Goal: Task Accomplishment & Management: Manage account settings

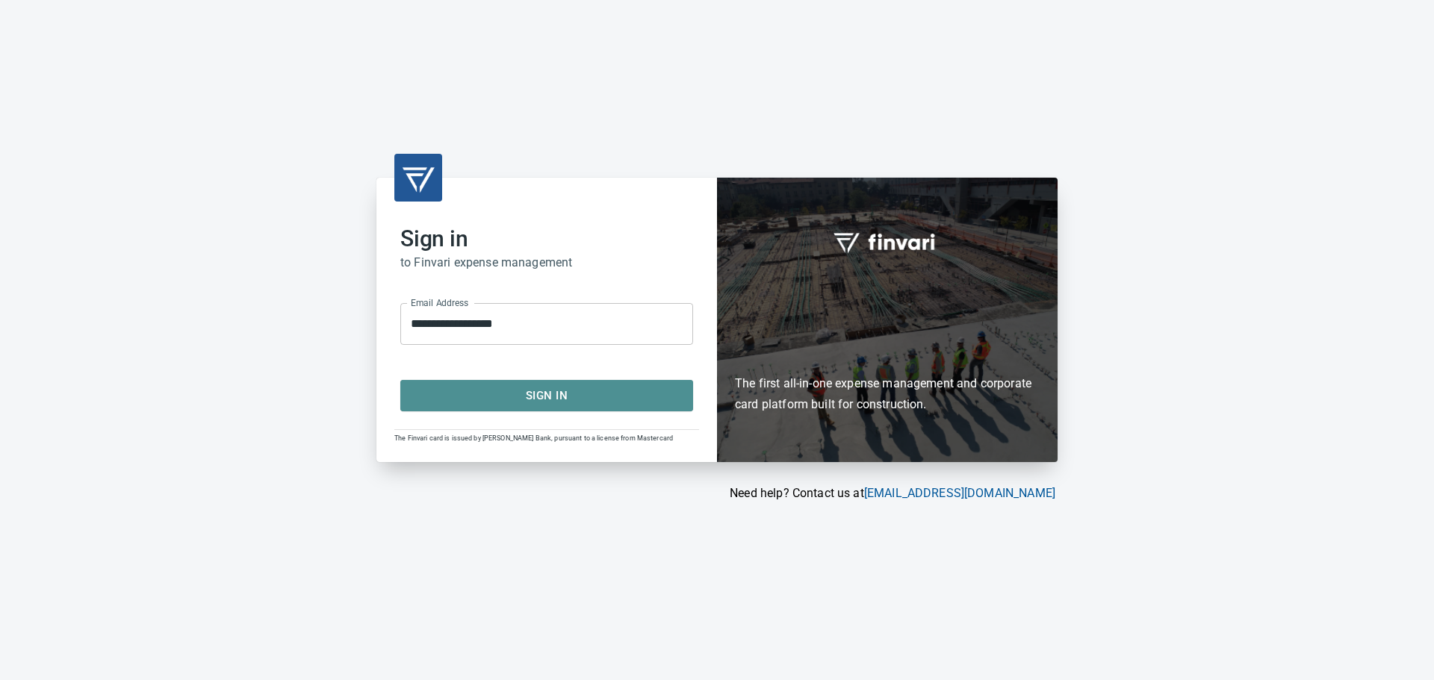
click at [560, 395] on span "Sign In" at bounding box center [547, 395] width 260 height 19
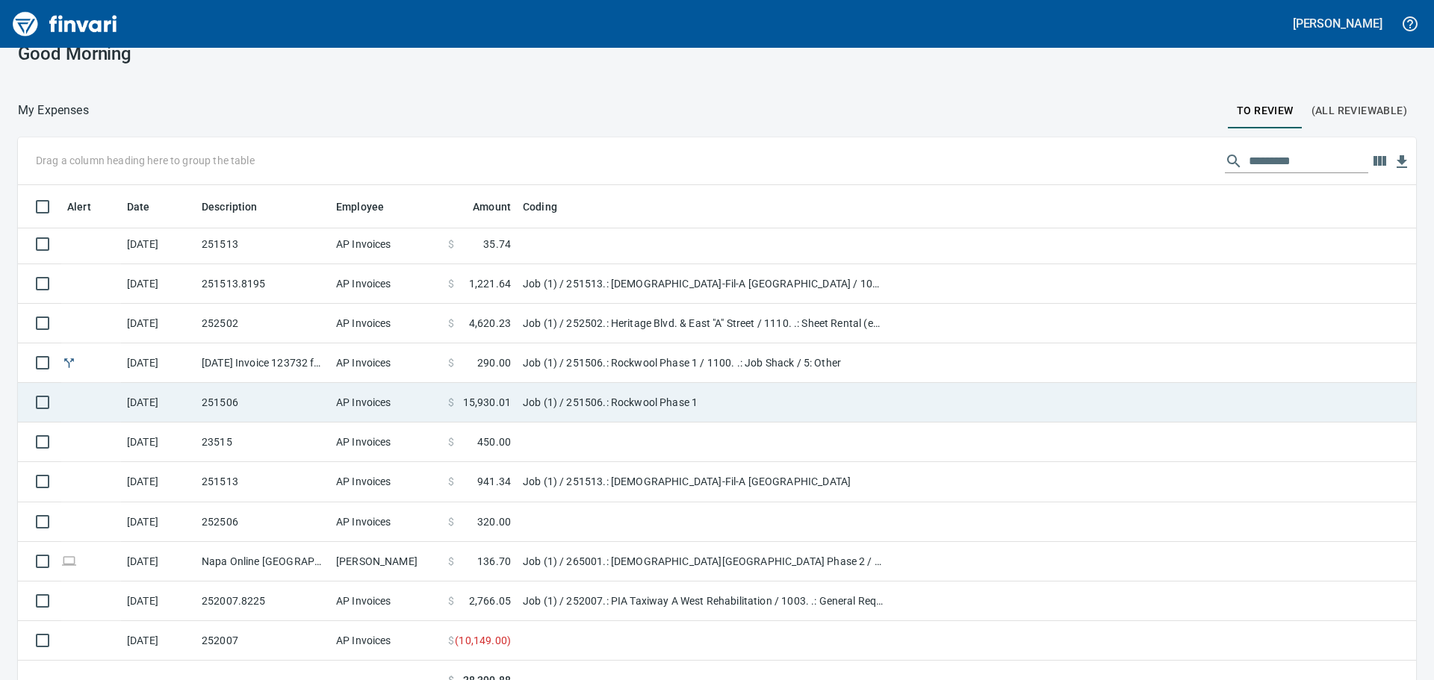
scroll to position [43, 0]
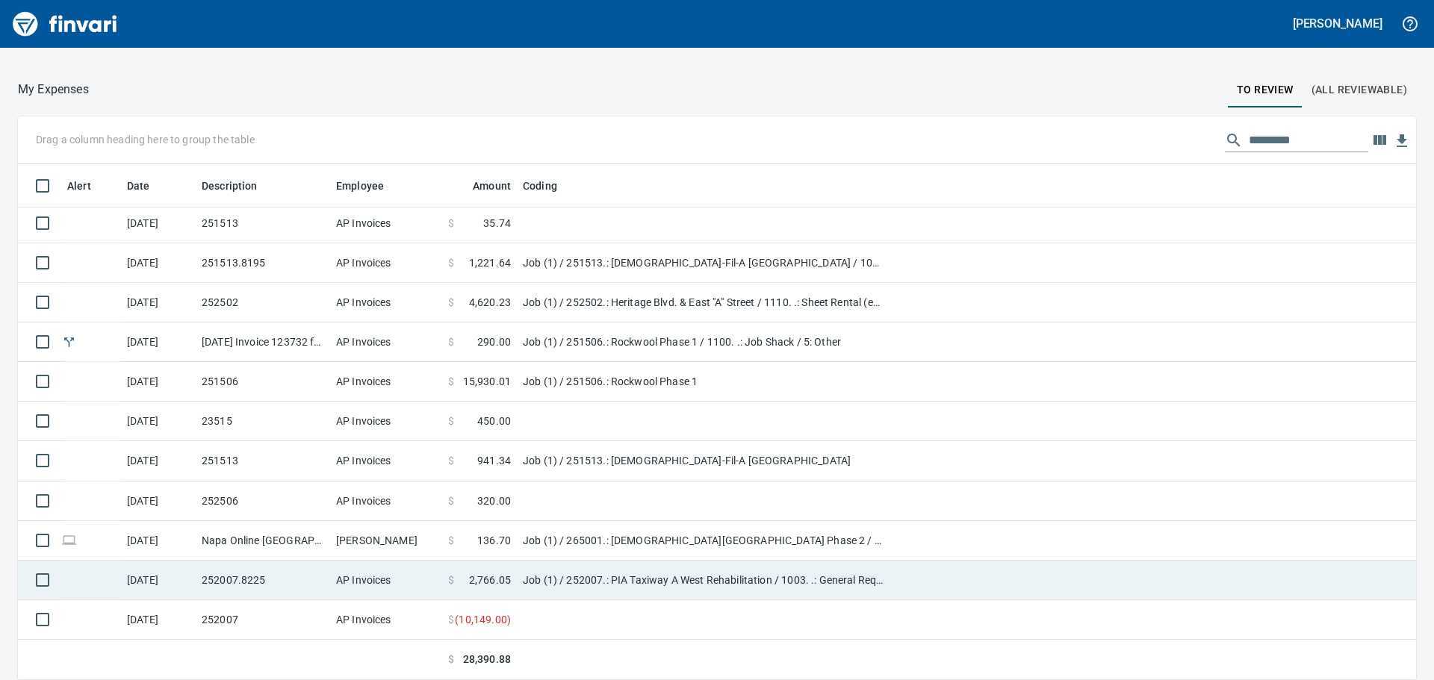
click at [684, 587] on td "Job (1) / 252007.: PIA Taxiway A West Rehabilitation / 1003. .: General Require…" at bounding box center [703, 581] width 373 height 40
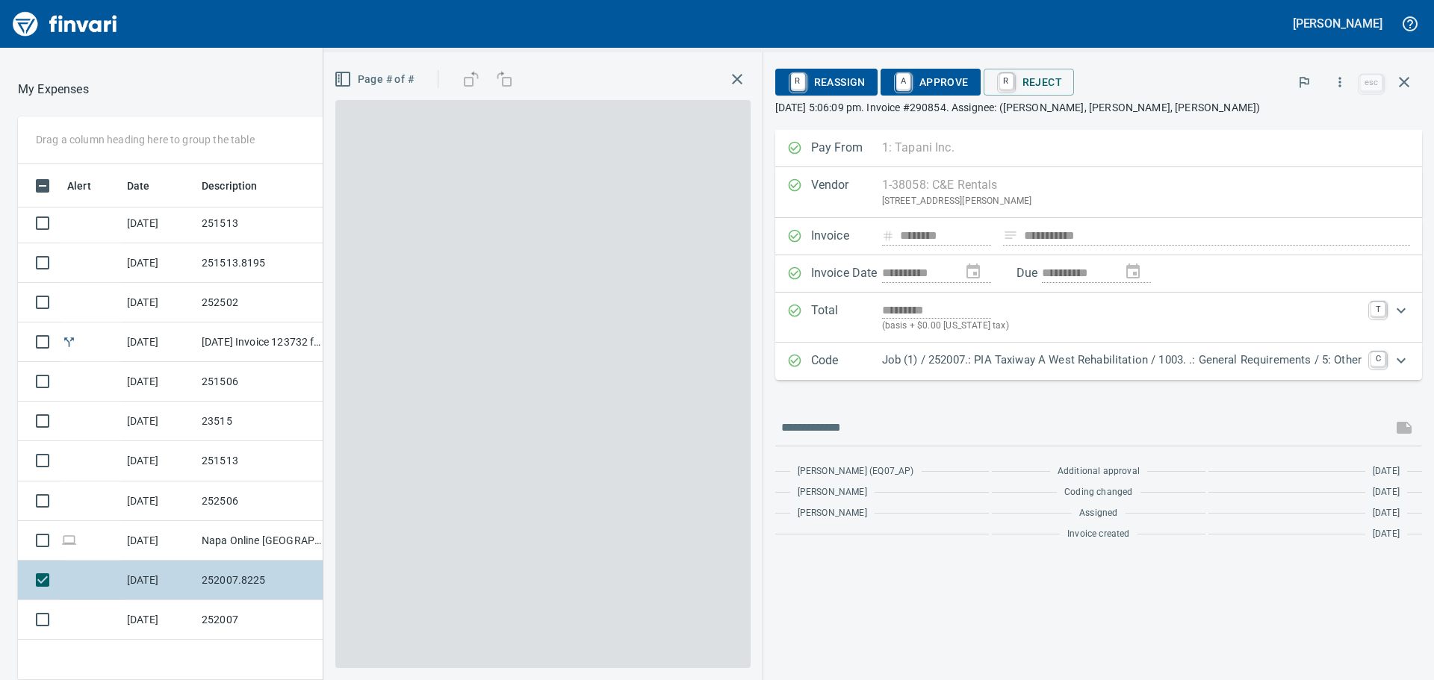
scroll to position [505, 991]
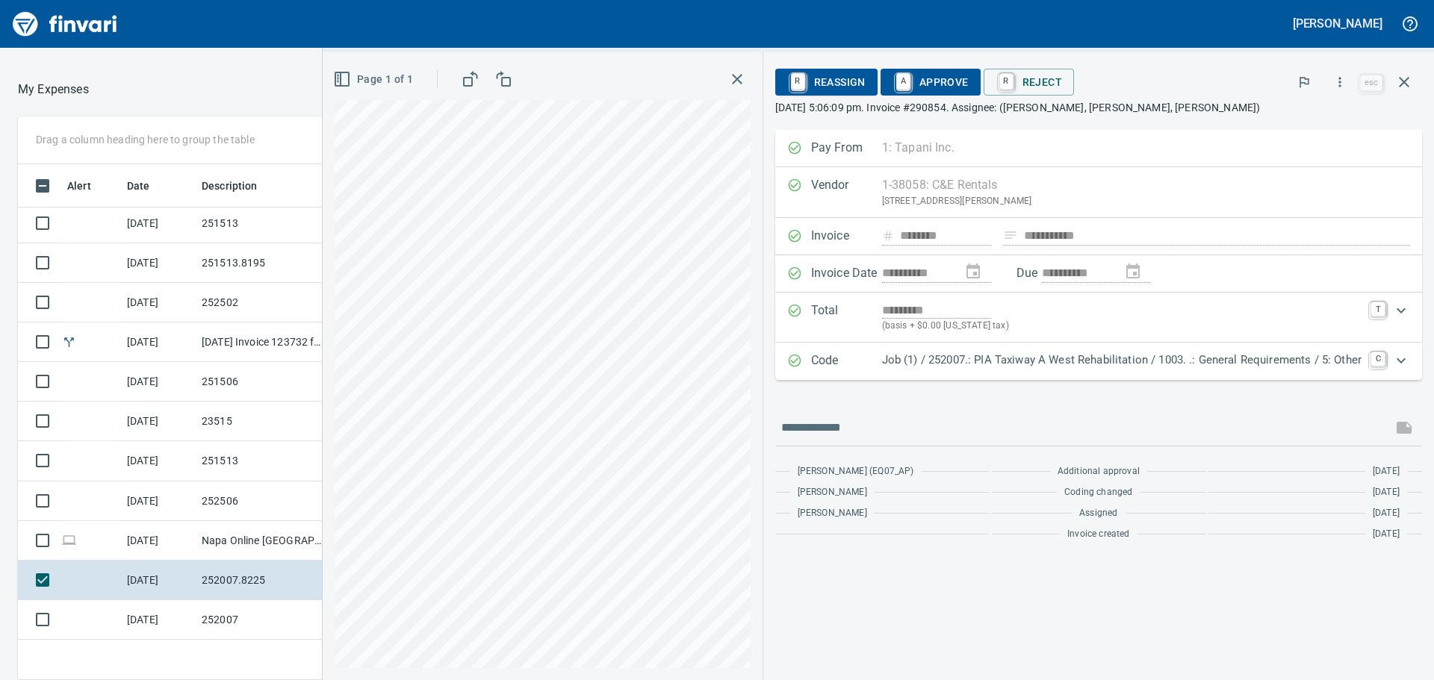
click at [1015, 361] on p "Job (1) / 252007.: PIA Taxiway A West Rehabilitation / 1003. .: General Require…" at bounding box center [1121, 360] width 479 height 17
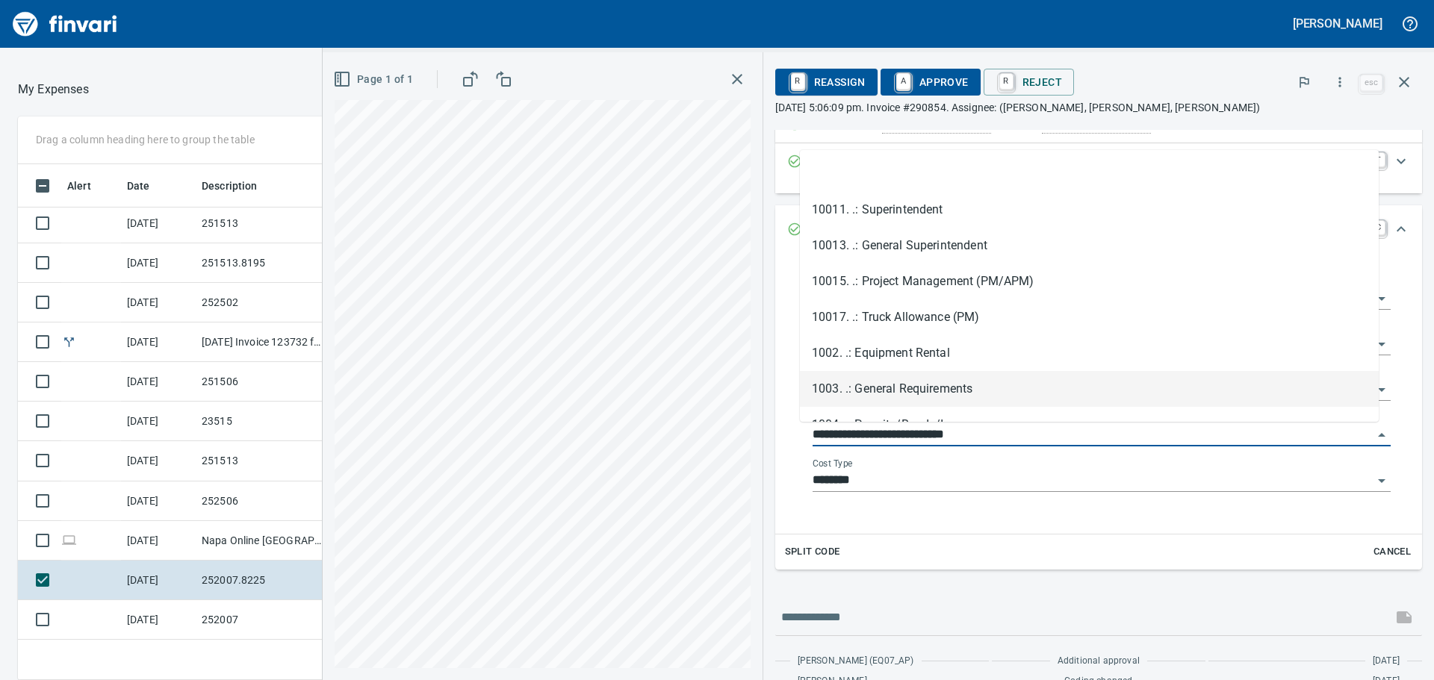
click at [1059, 430] on input "**********" at bounding box center [1092, 435] width 560 height 21
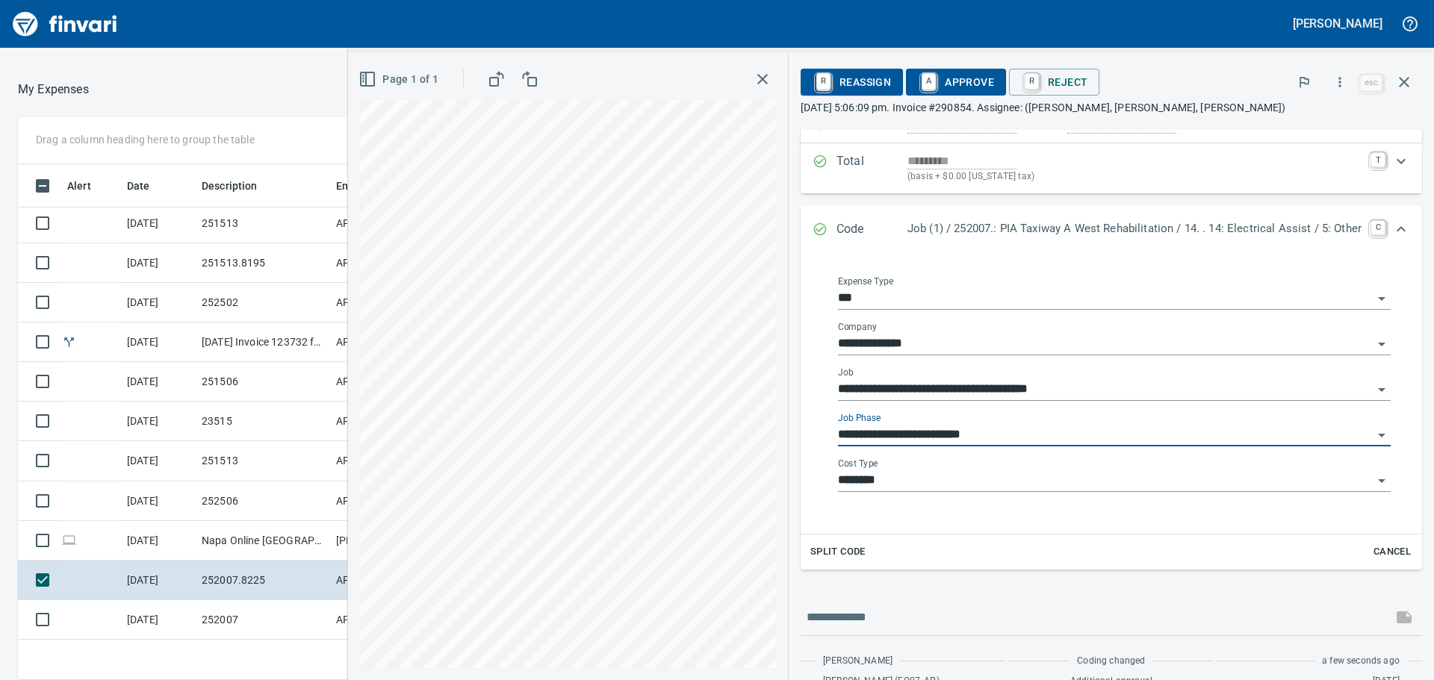
type input "**********"
click at [1006, 484] on input "********" at bounding box center [1105, 480] width 535 height 21
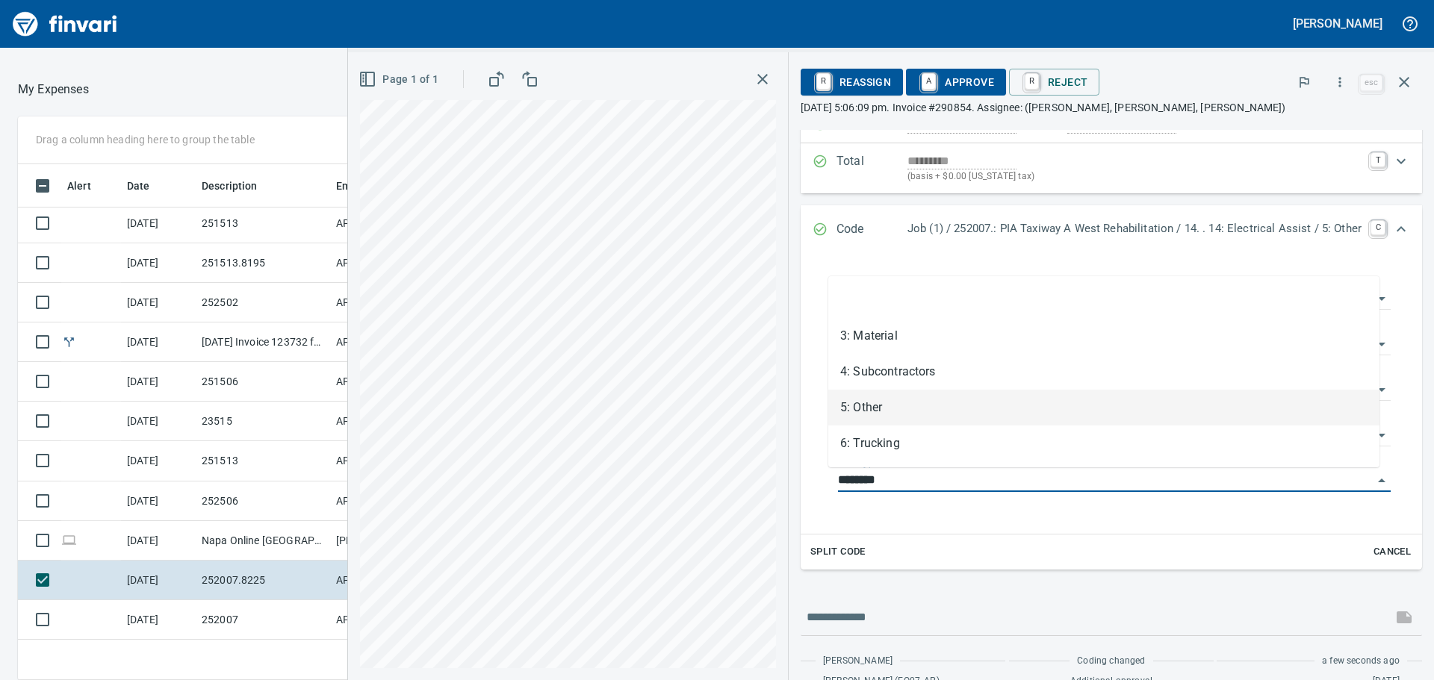
click at [988, 525] on div "**********" at bounding box center [1111, 394] width 621 height 279
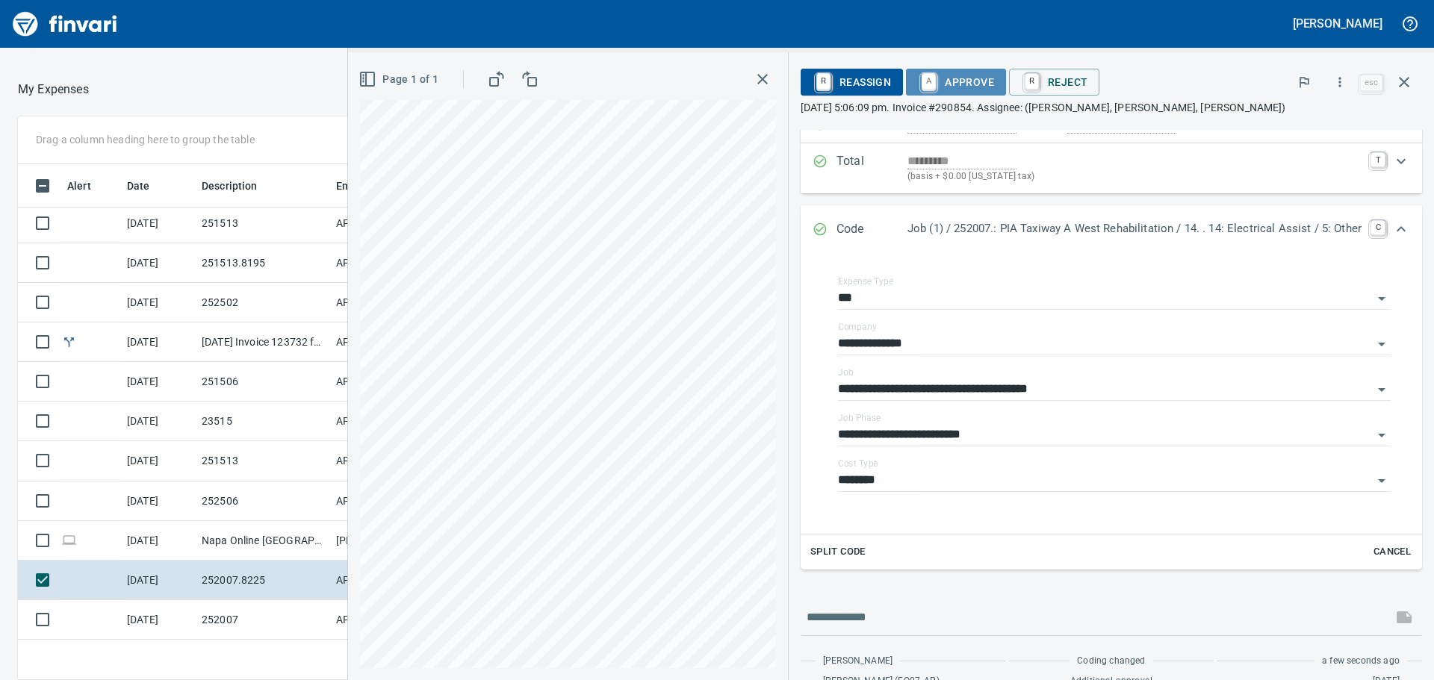
click at [930, 78] on span "A Approve" at bounding box center [956, 81] width 76 height 25
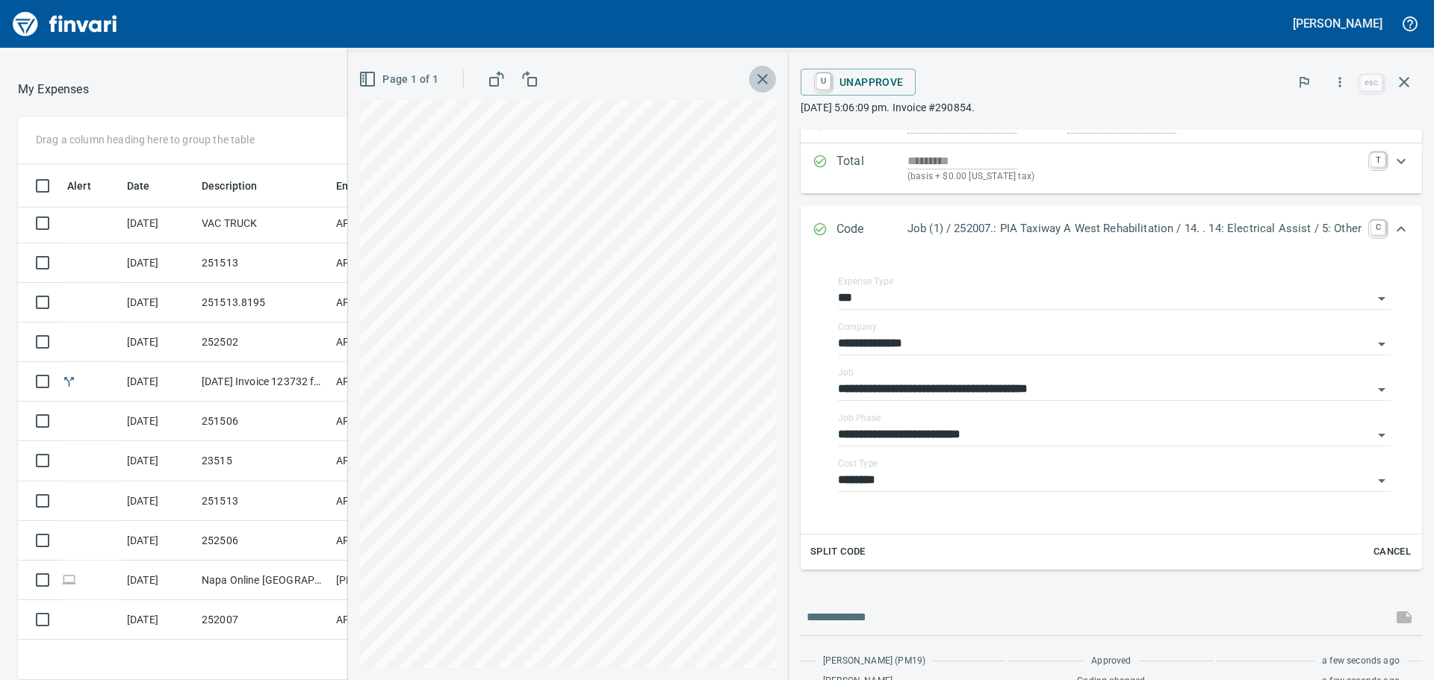
click at [754, 74] on icon "button" at bounding box center [763, 79] width 18 height 18
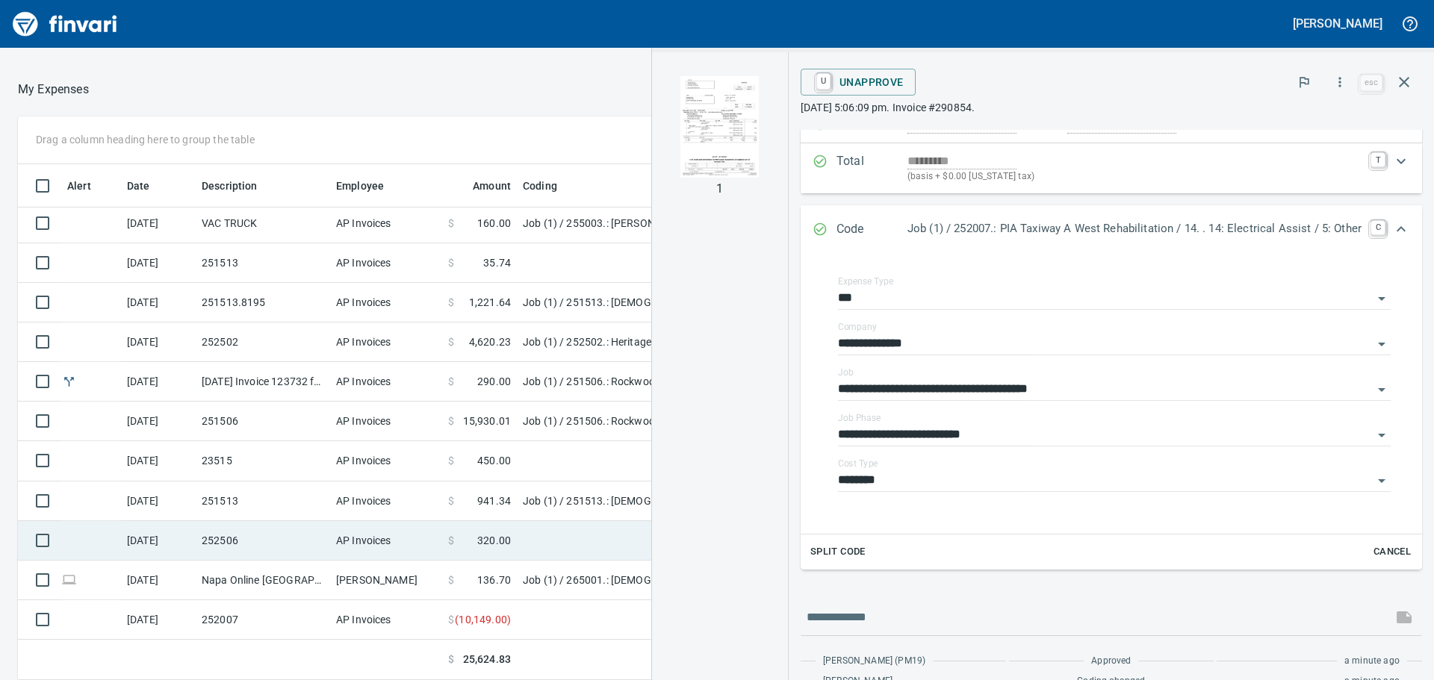
click at [288, 544] on td "252506" at bounding box center [263, 541] width 134 height 40
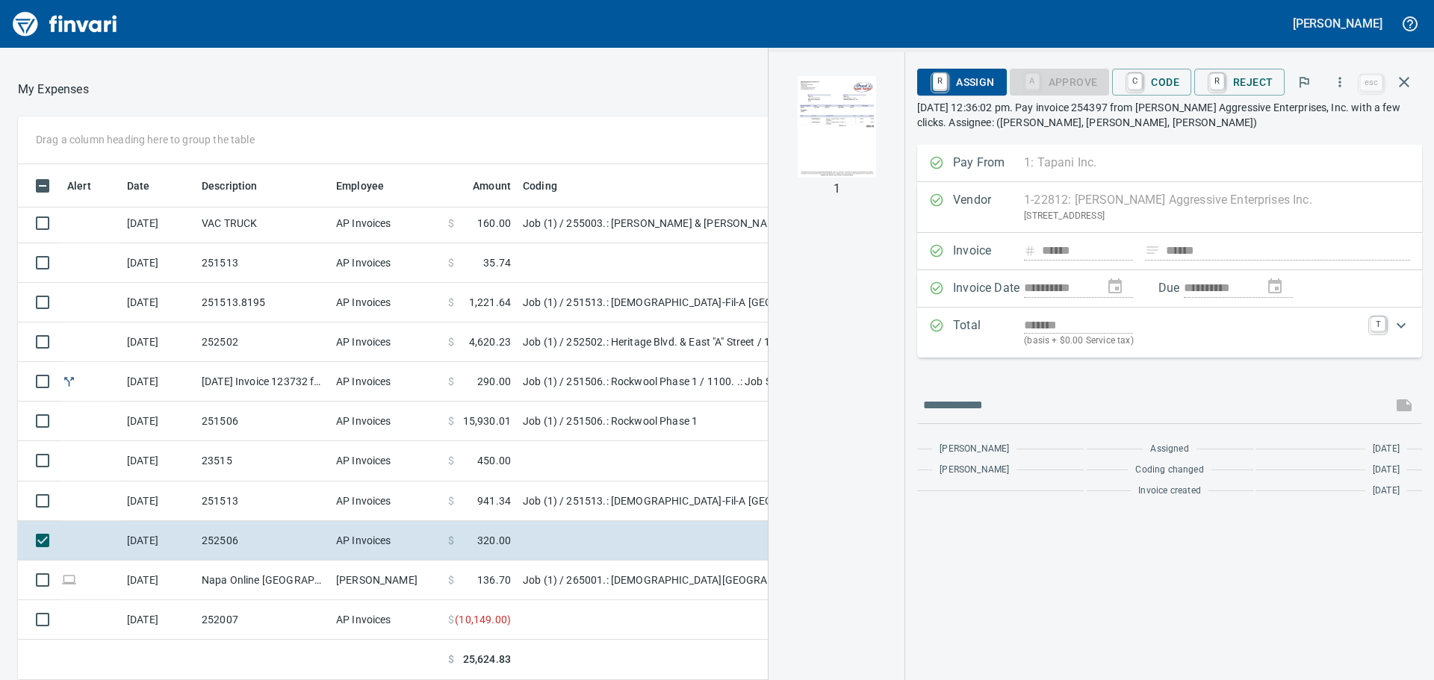
click at [831, 128] on img "button" at bounding box center [837, 127] width 102 height 102
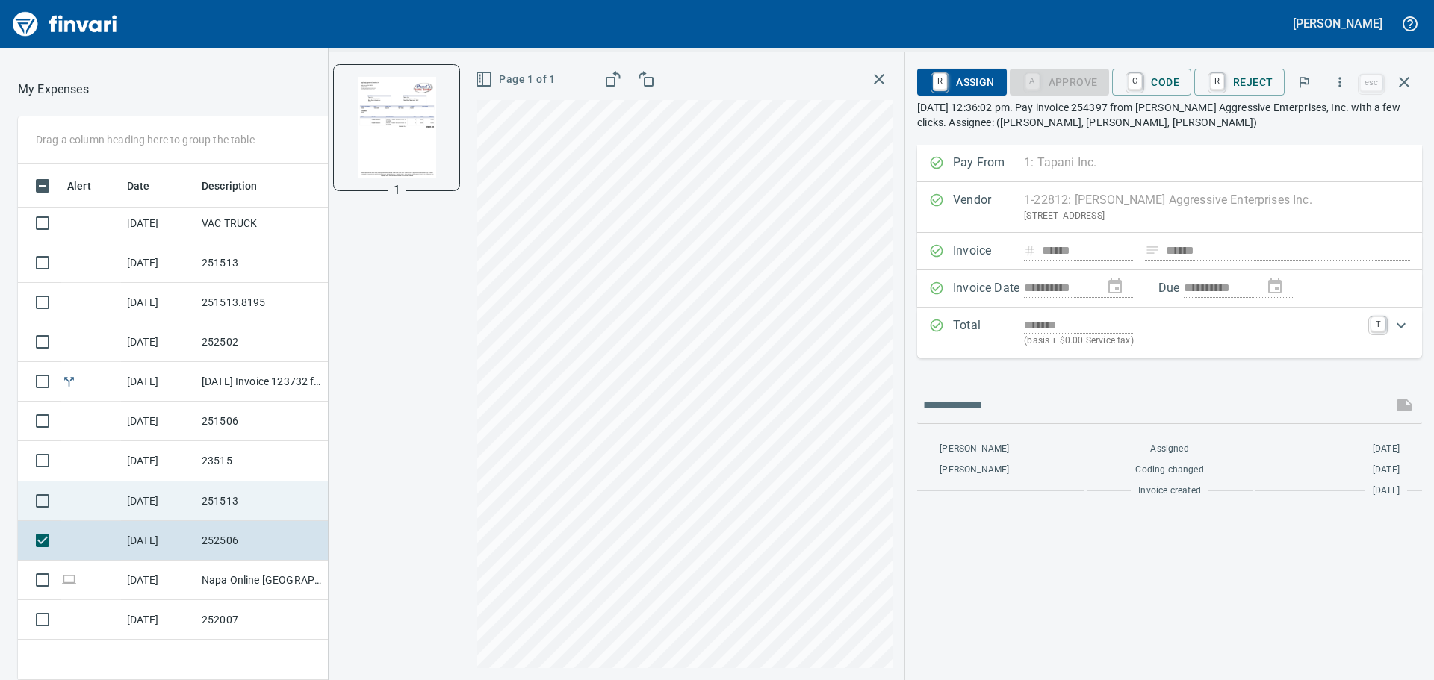
click at [247, 506] on td "251513" at bounding box center [263, 502] width 134 height 40
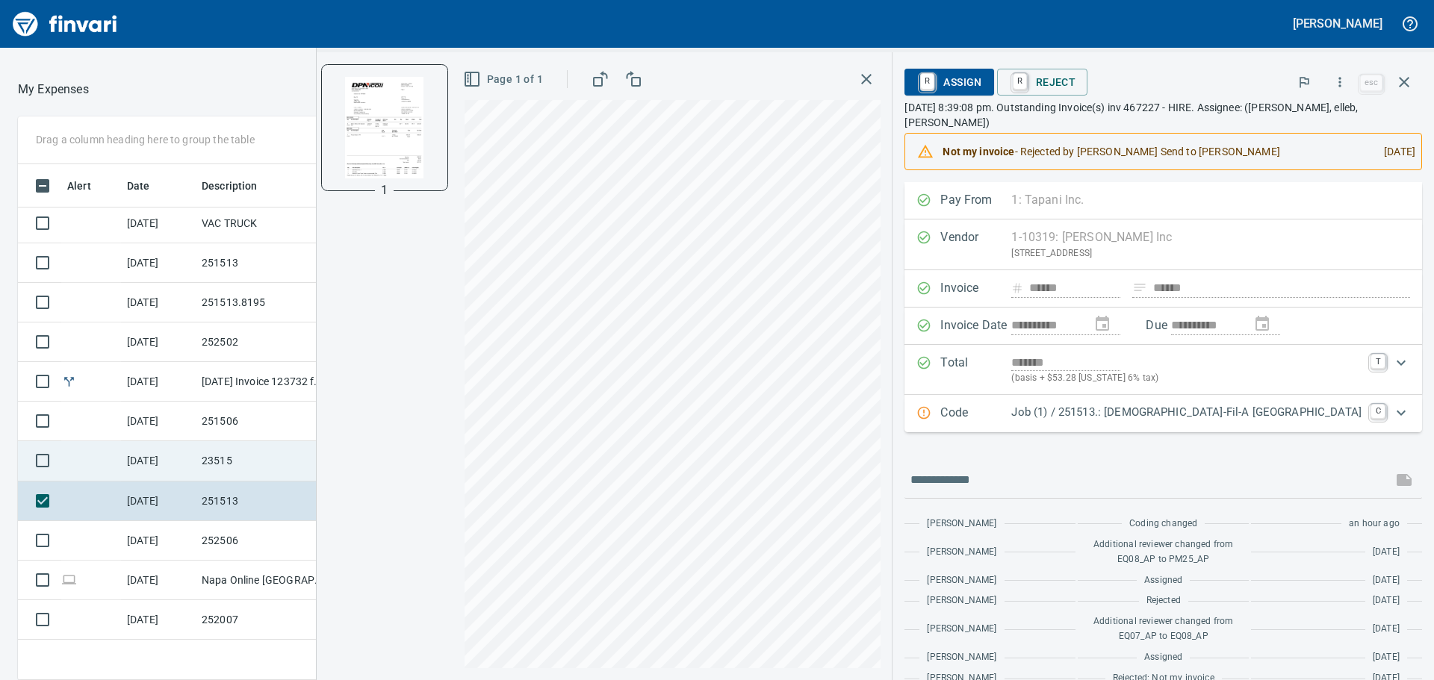
click at [173, 457] on td "[DATE]" at bounding box center [158, 461] width 75 height 40
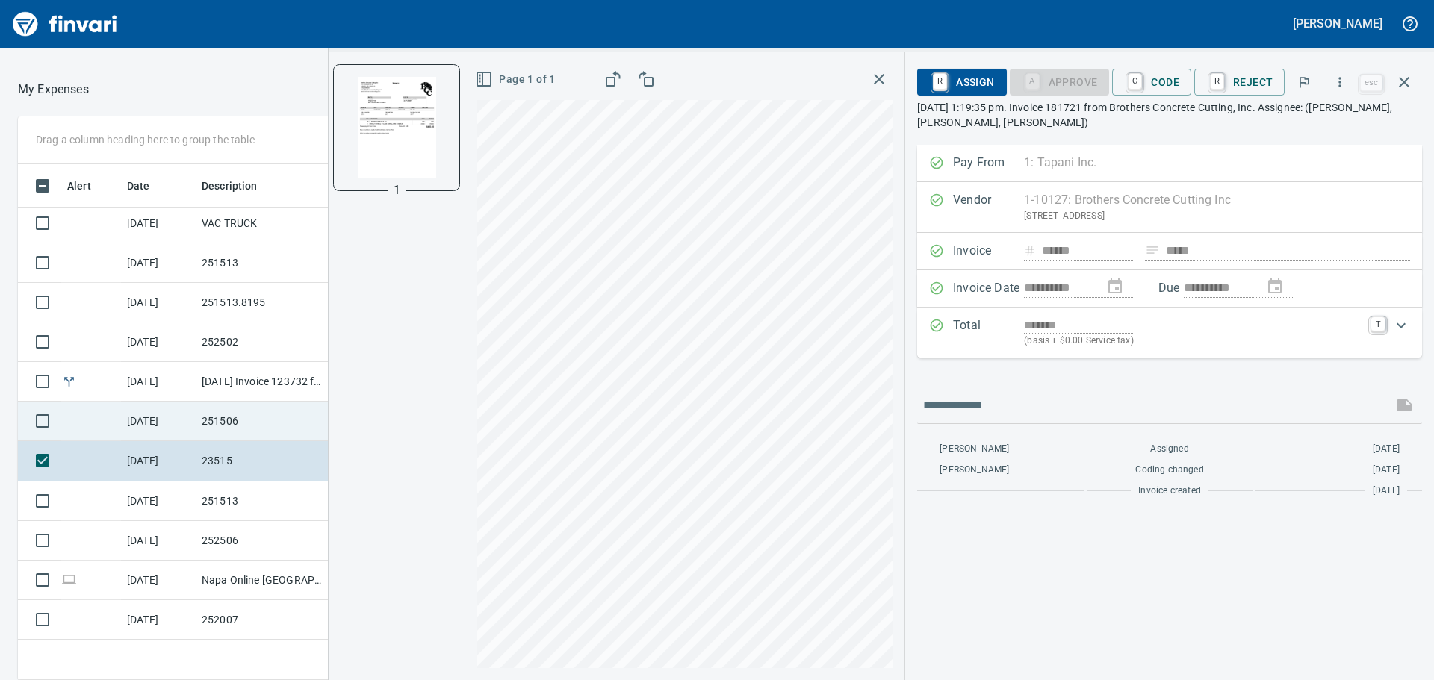
click at [276, 420] on td "251506" at bounding box center [263, 422] width 134 height 40
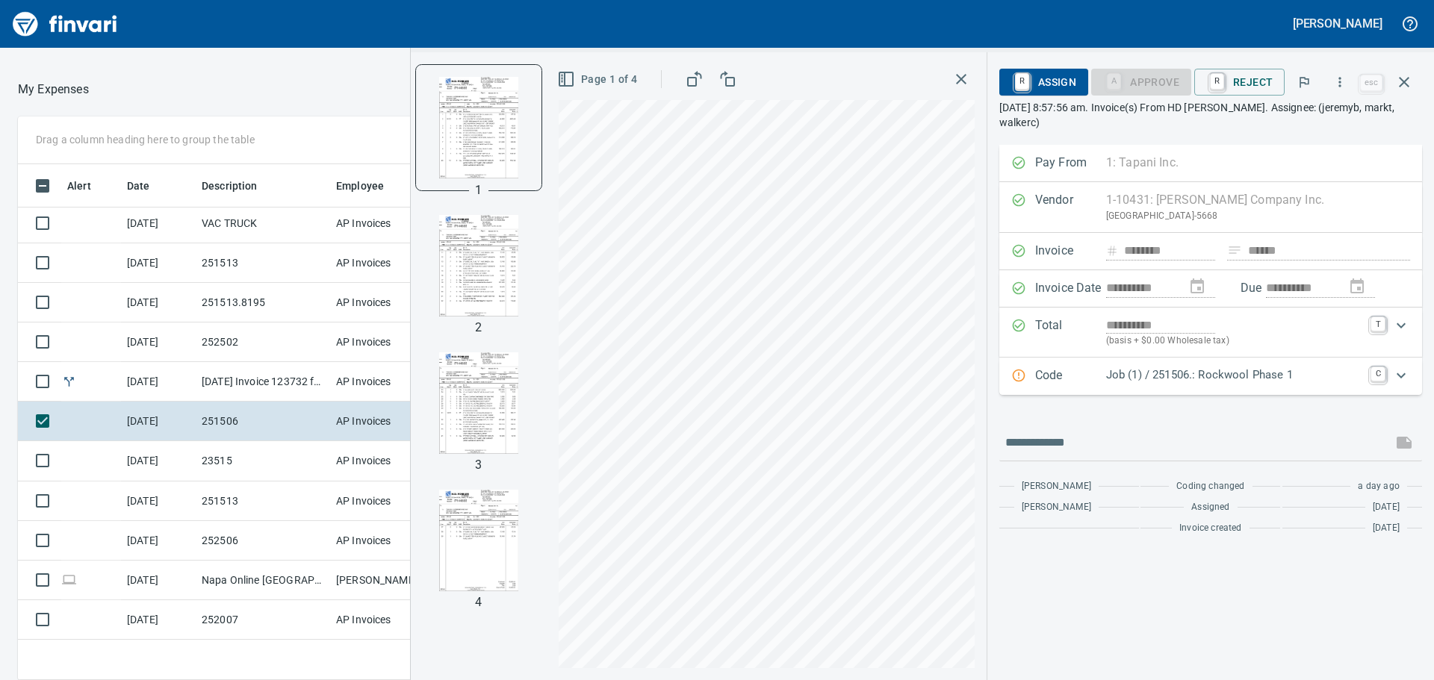
click at [476, 549] on img "button" at bounding box center [479, 541] width 102 height 102
click at [1283, 379] on p "Job (1) / 251506.: Rockwool Phase 1" at bounding box center [1233, 375] width 255 height 17
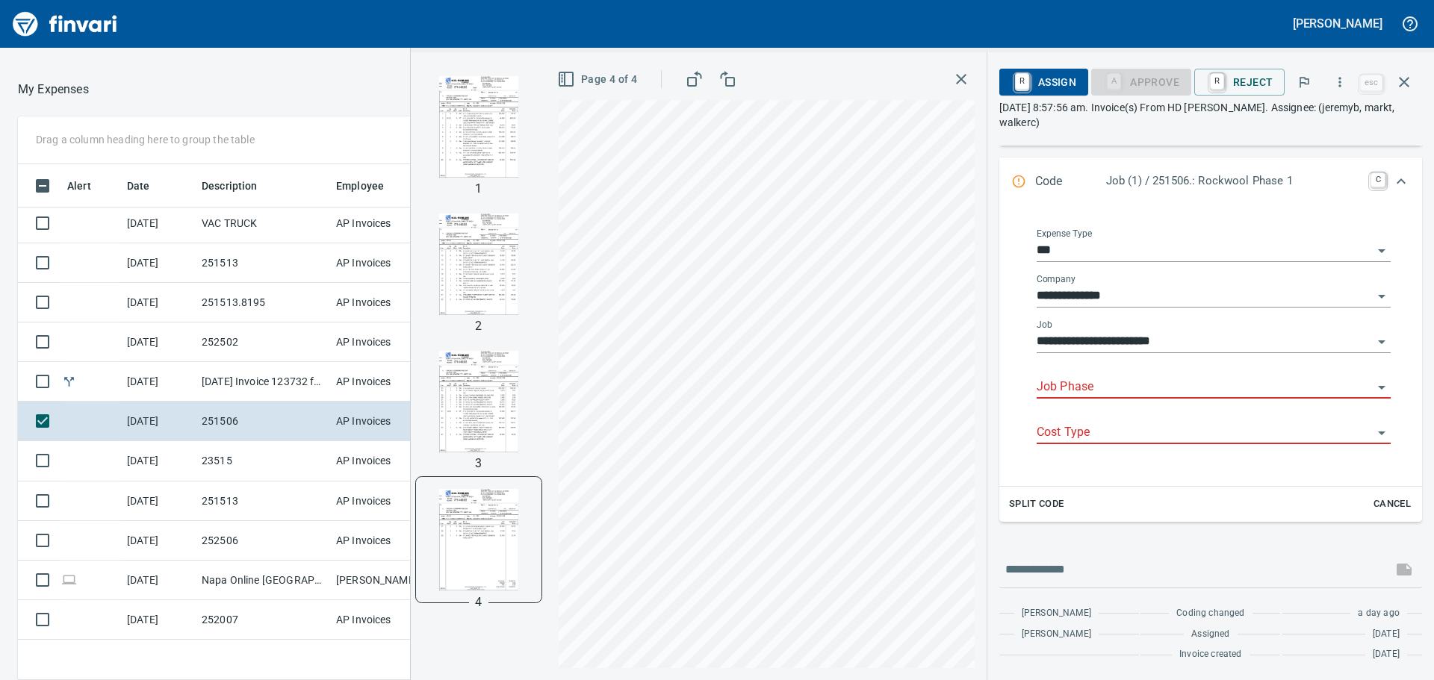
scroll to position [505, 991]
click at [1161, 382] on input "Job Phase" at bounding box center [1205, 387] width 336 height 21
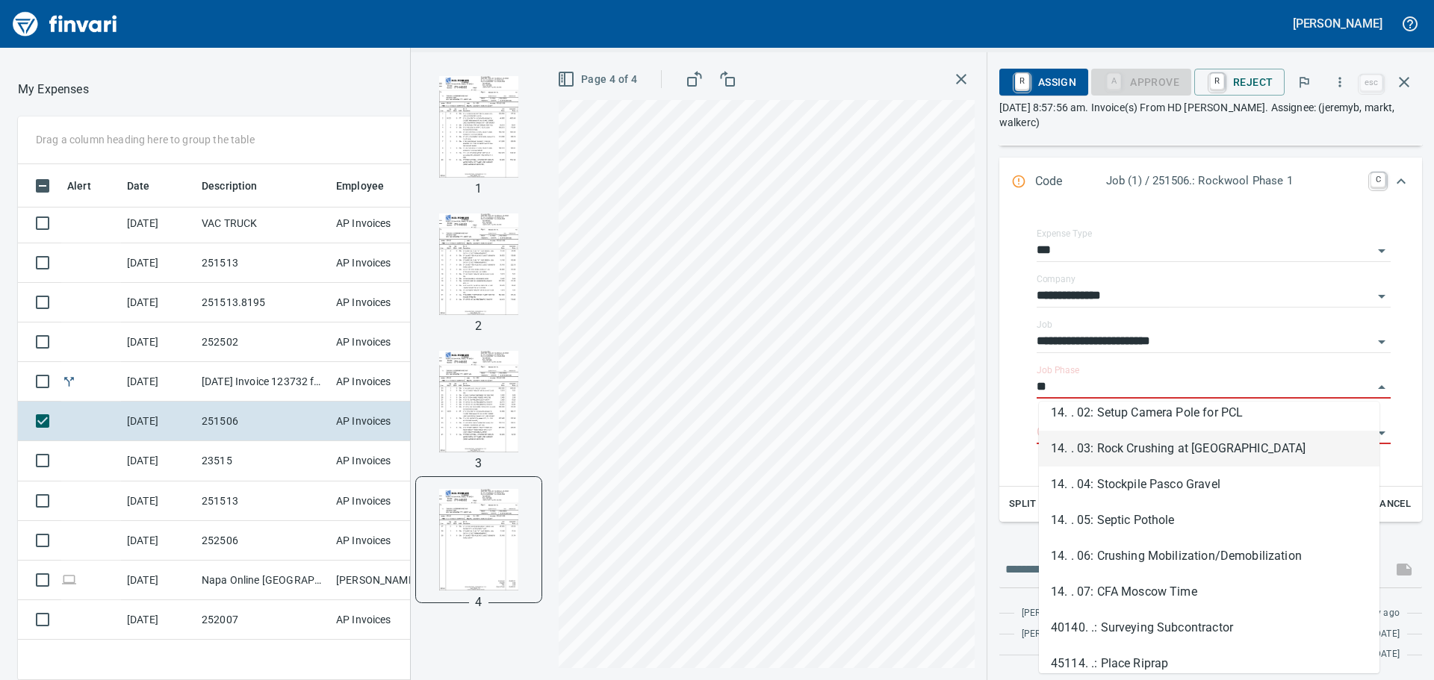
scroll to position [63, 0]
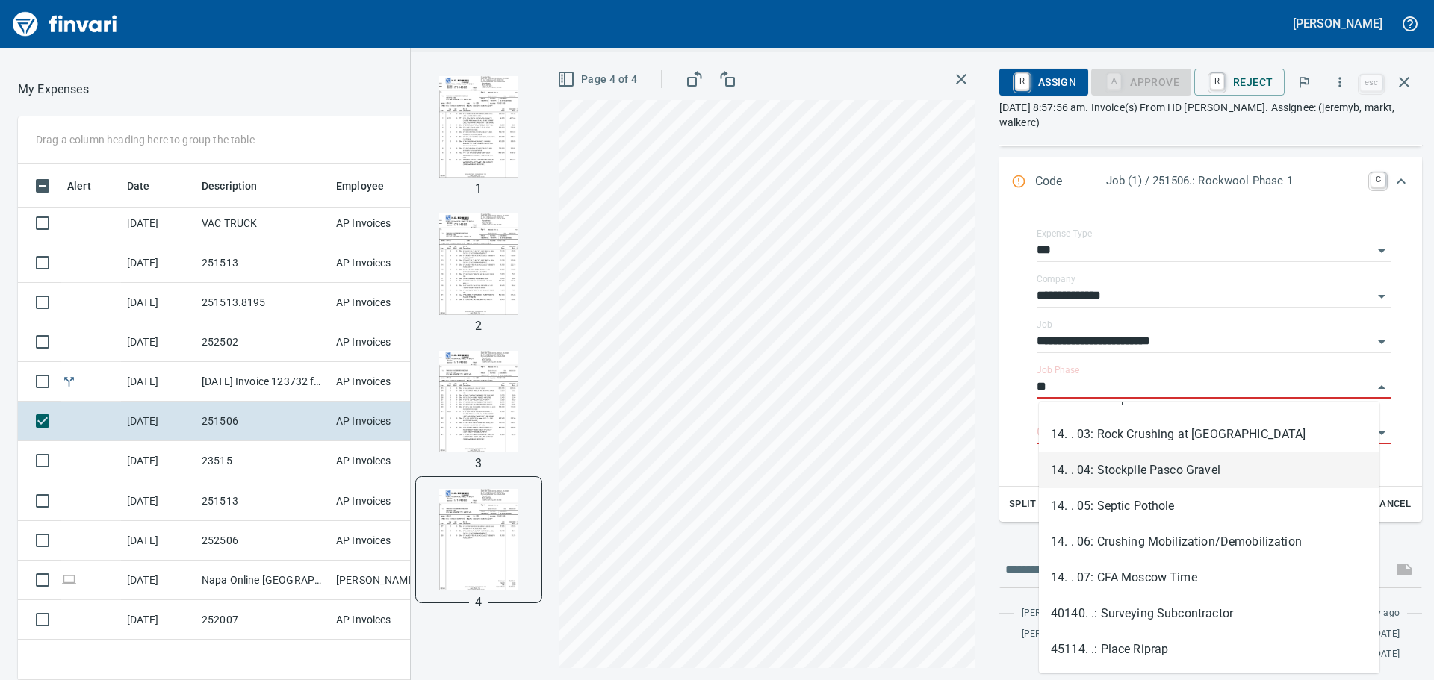
type input "*"
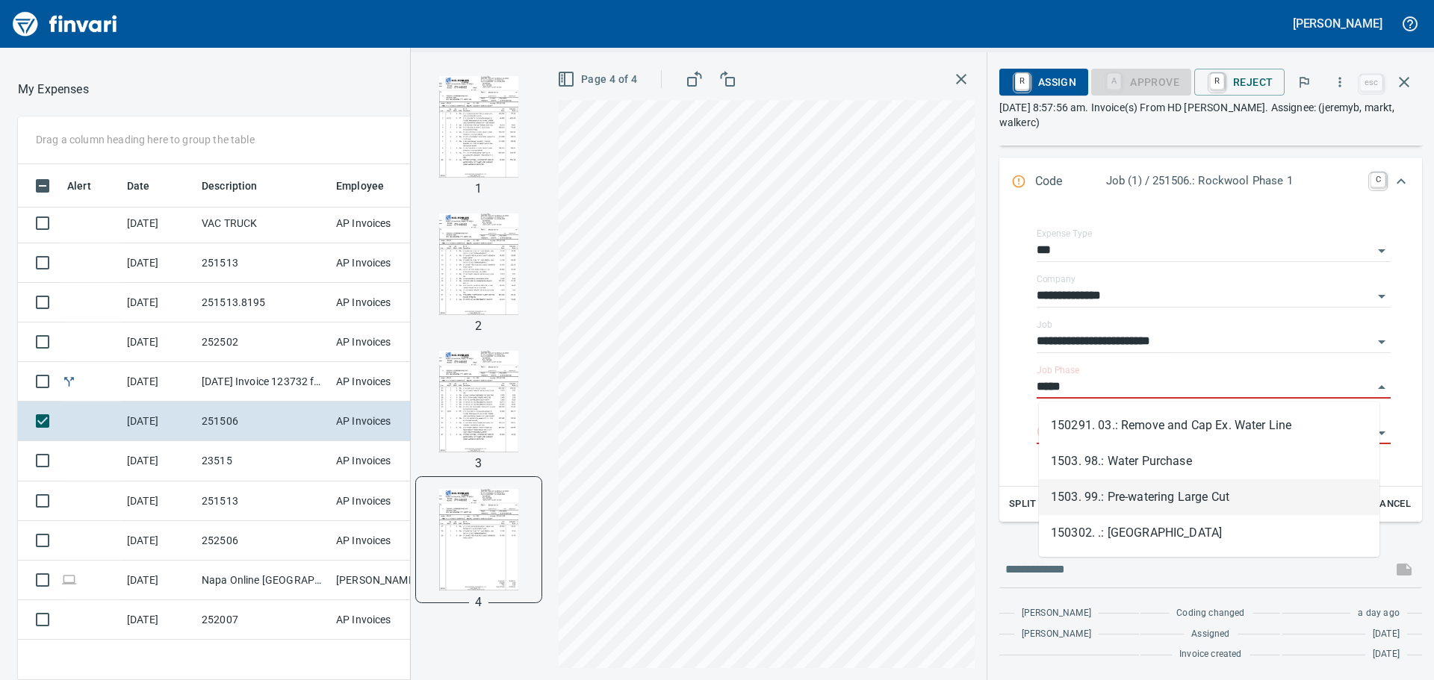
scroll to position [505, 991]
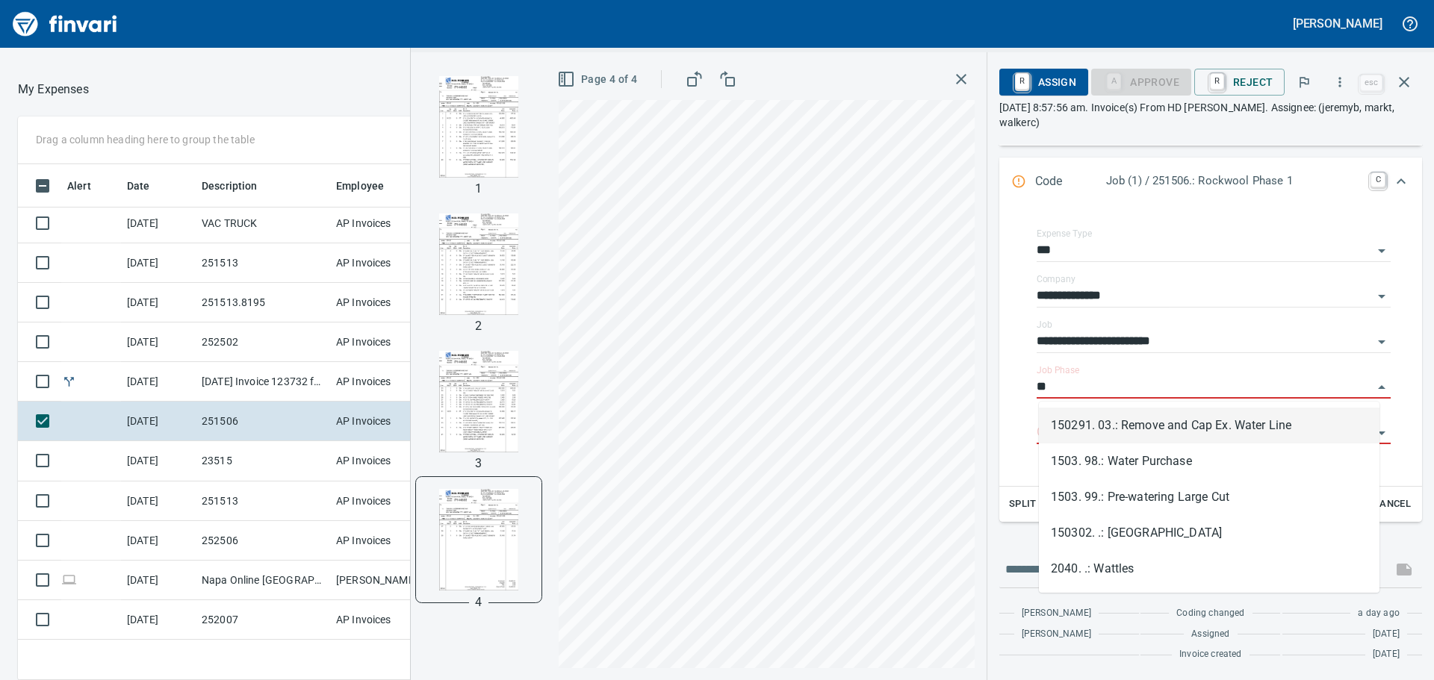
type input "*"
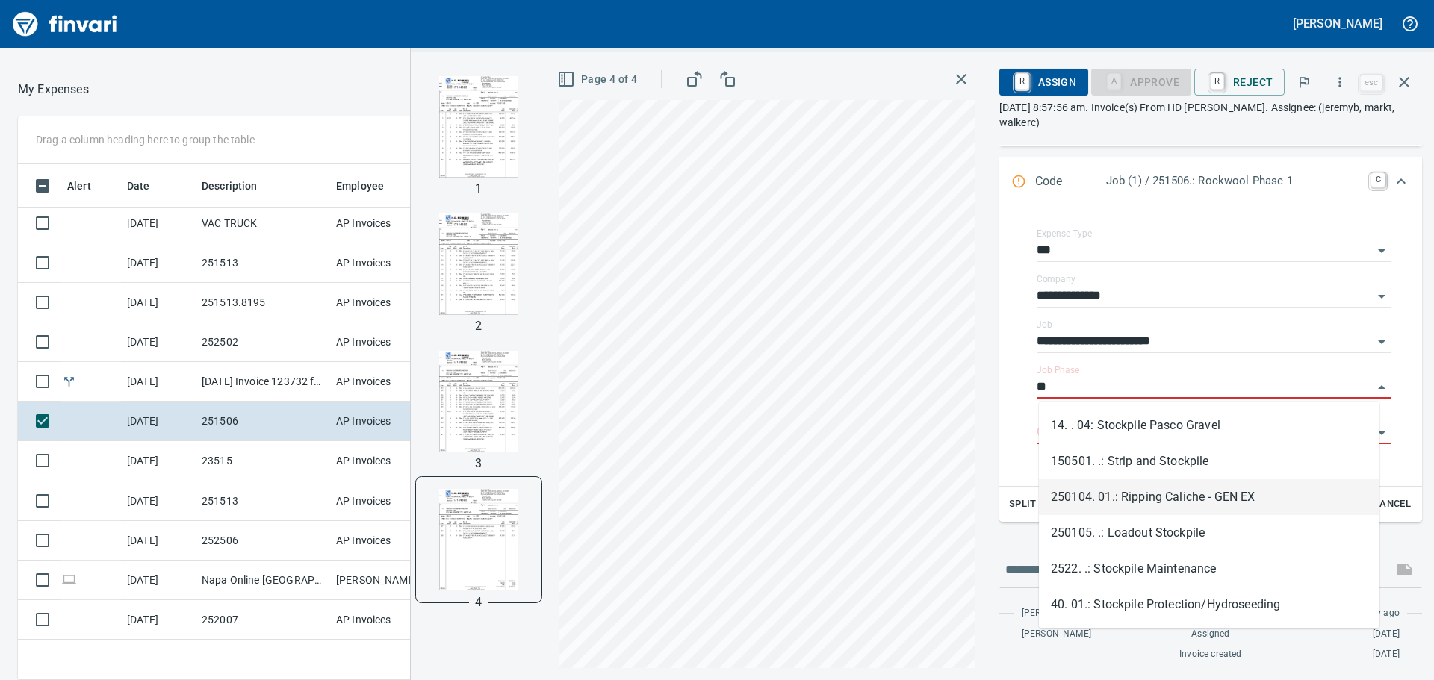
type input "*"
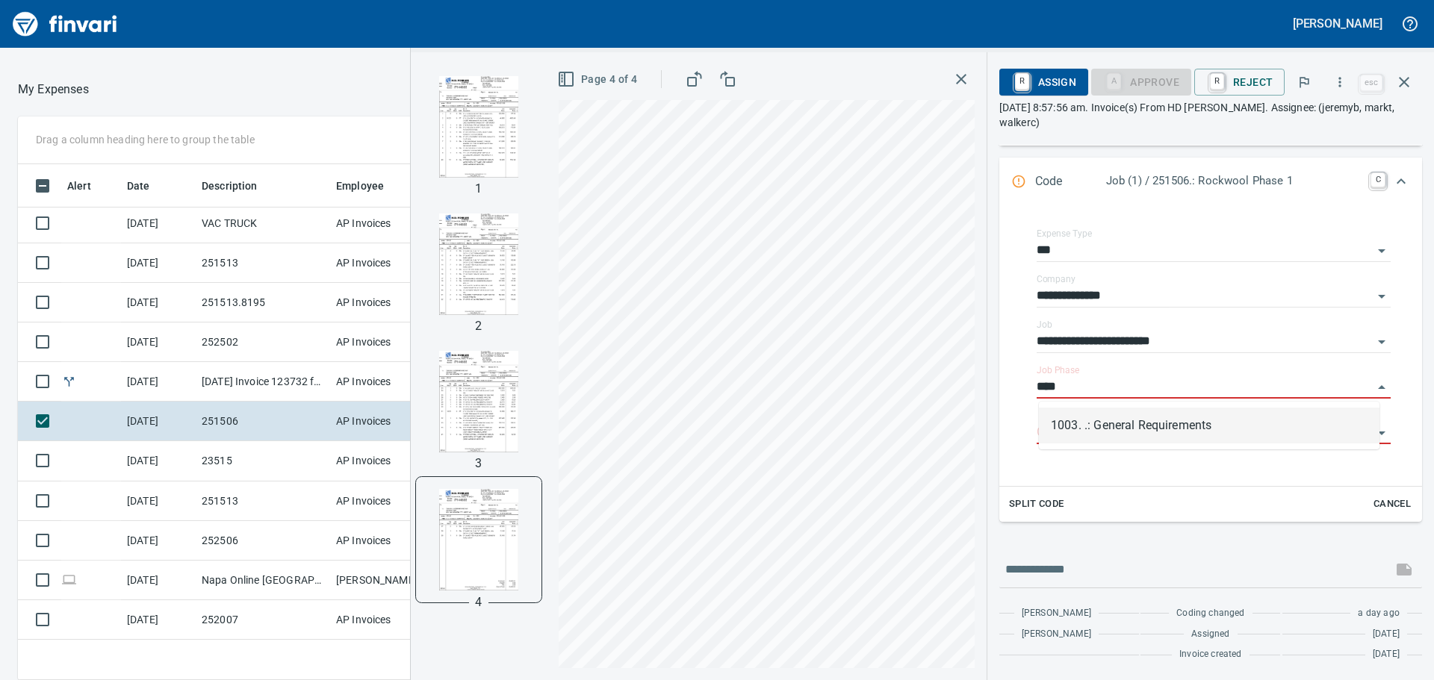
click at [1234, 429] on li "1003. .: General Requirements" at bounding box center [1209, 426] width 341 height 36
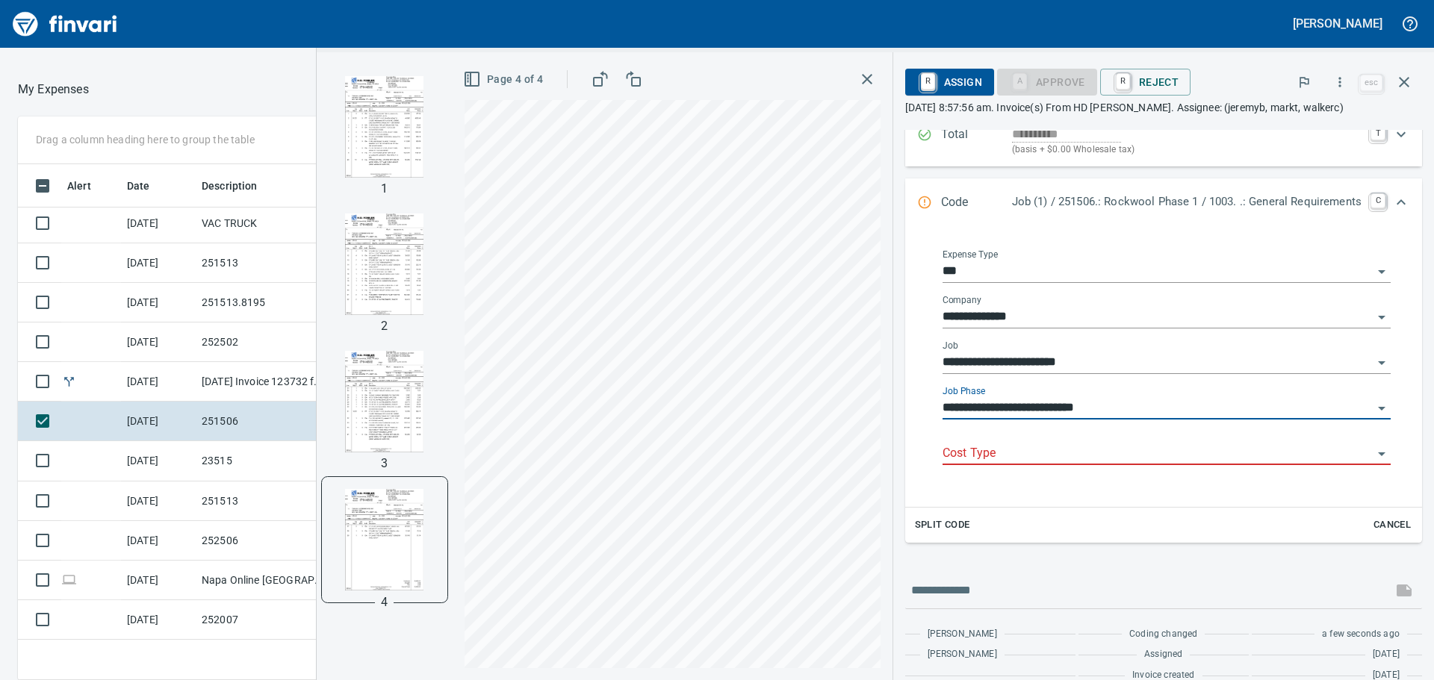
scroll to position [197, 0]
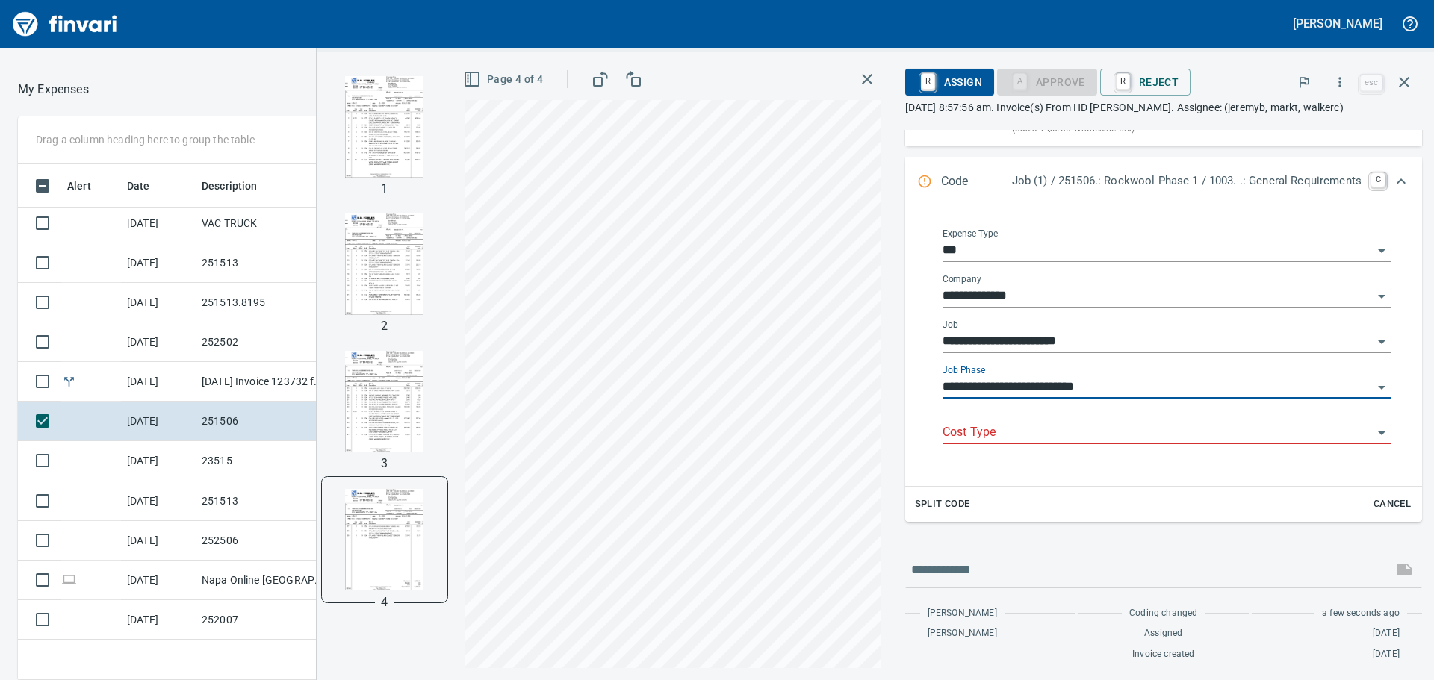
type input "**********"
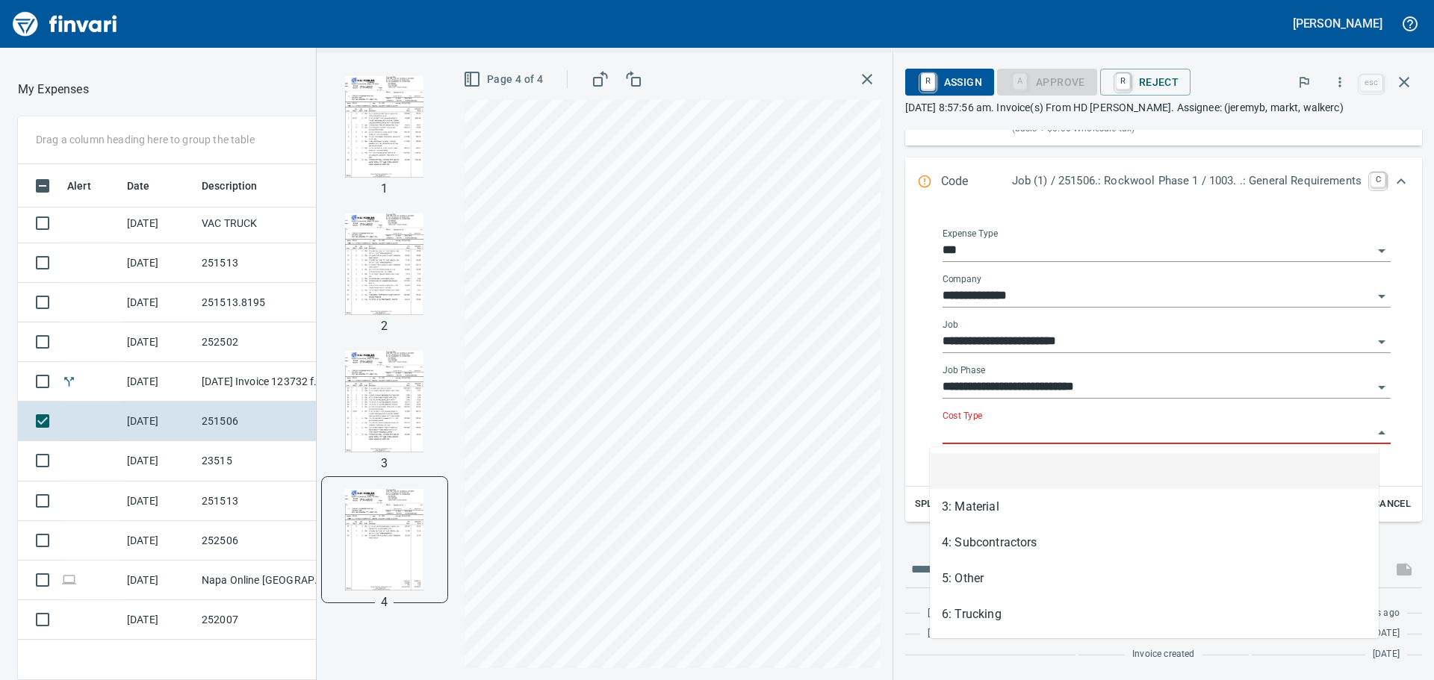
click at [1153, 429] on input "Cost Type" at bounding box center [1157, 433] width 430 height 21
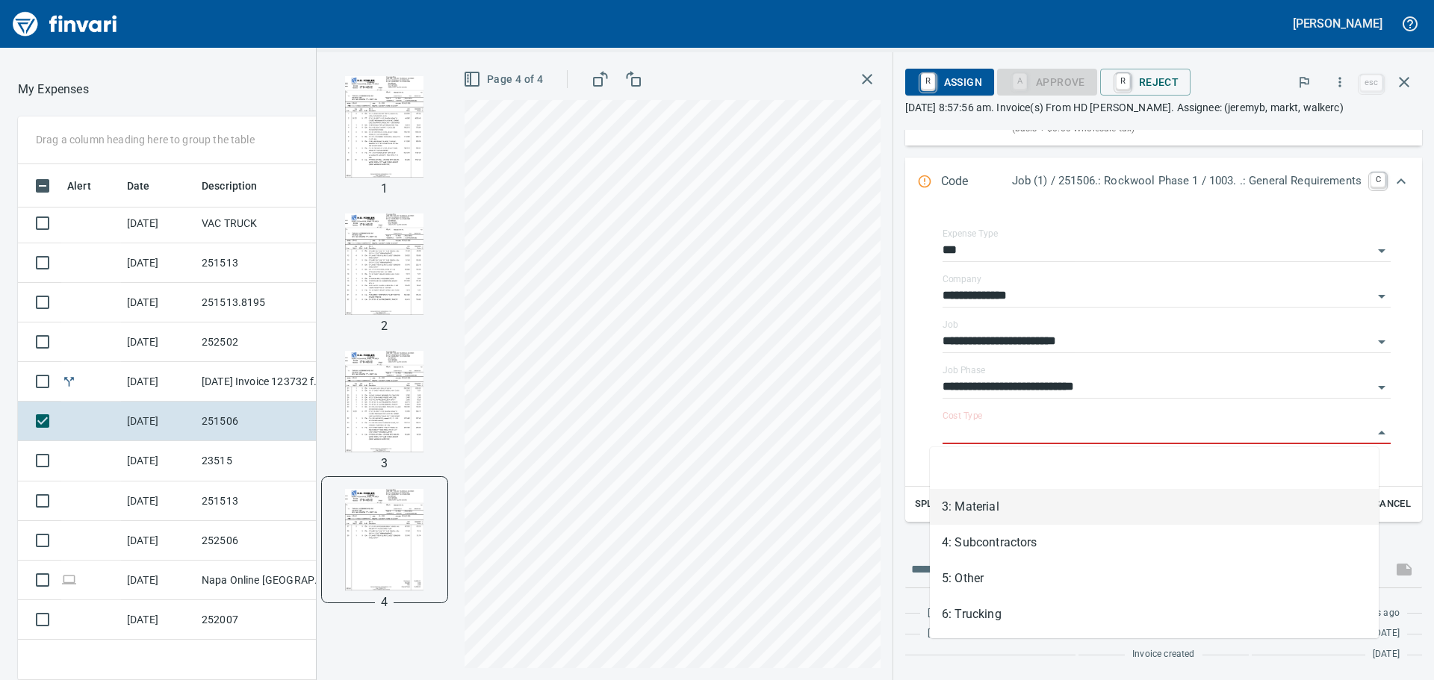
click at [1116, 505] on li "3: Material" at bounding box center [1154, 507] width 449 height 36
type input "**********"
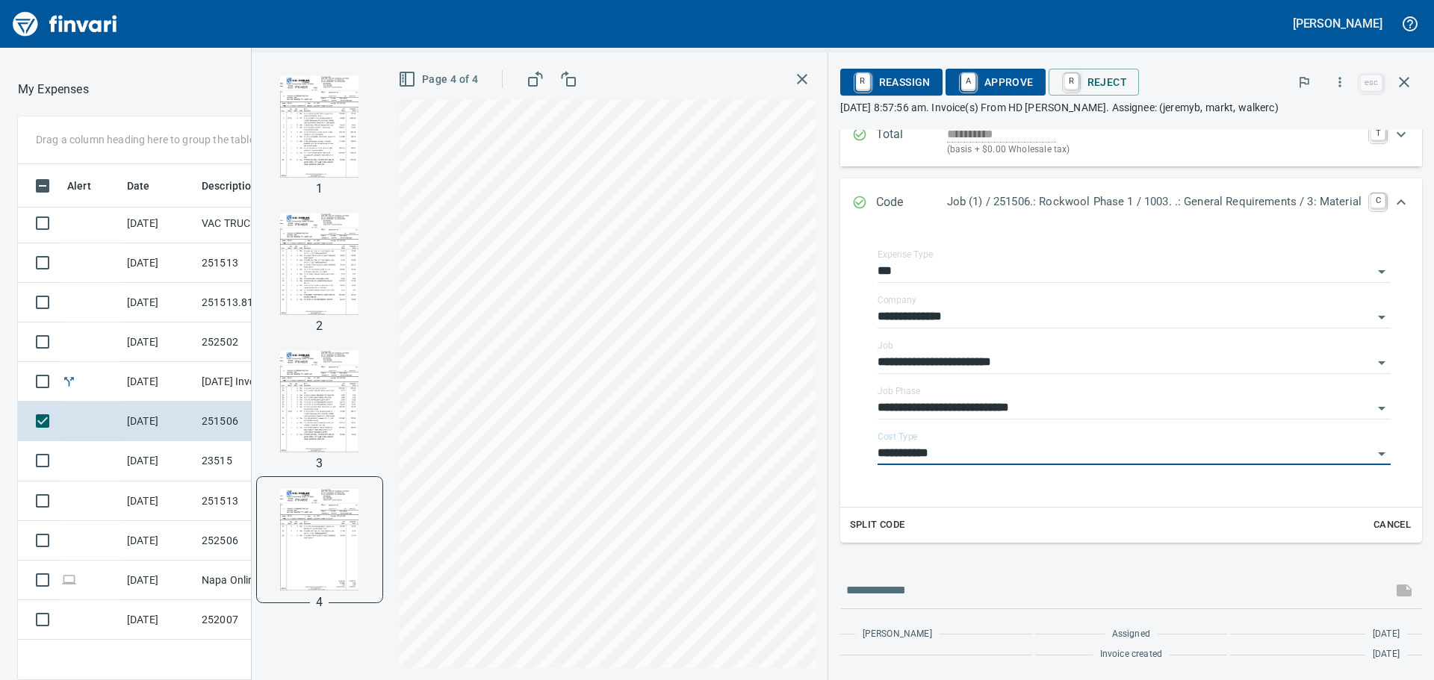
scroll to position [197, 0]
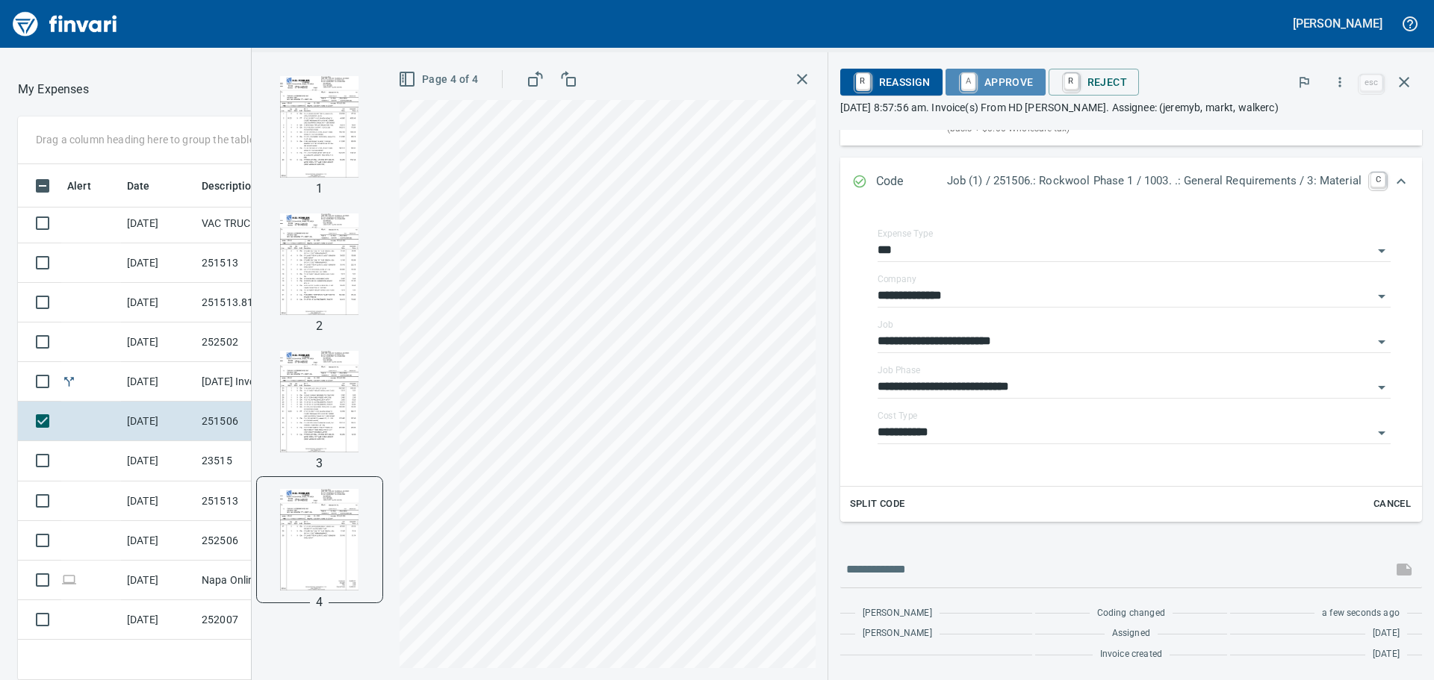
click at [999, 84] on span "A Approve" at bounding box center [995, 81] width 76 height 25
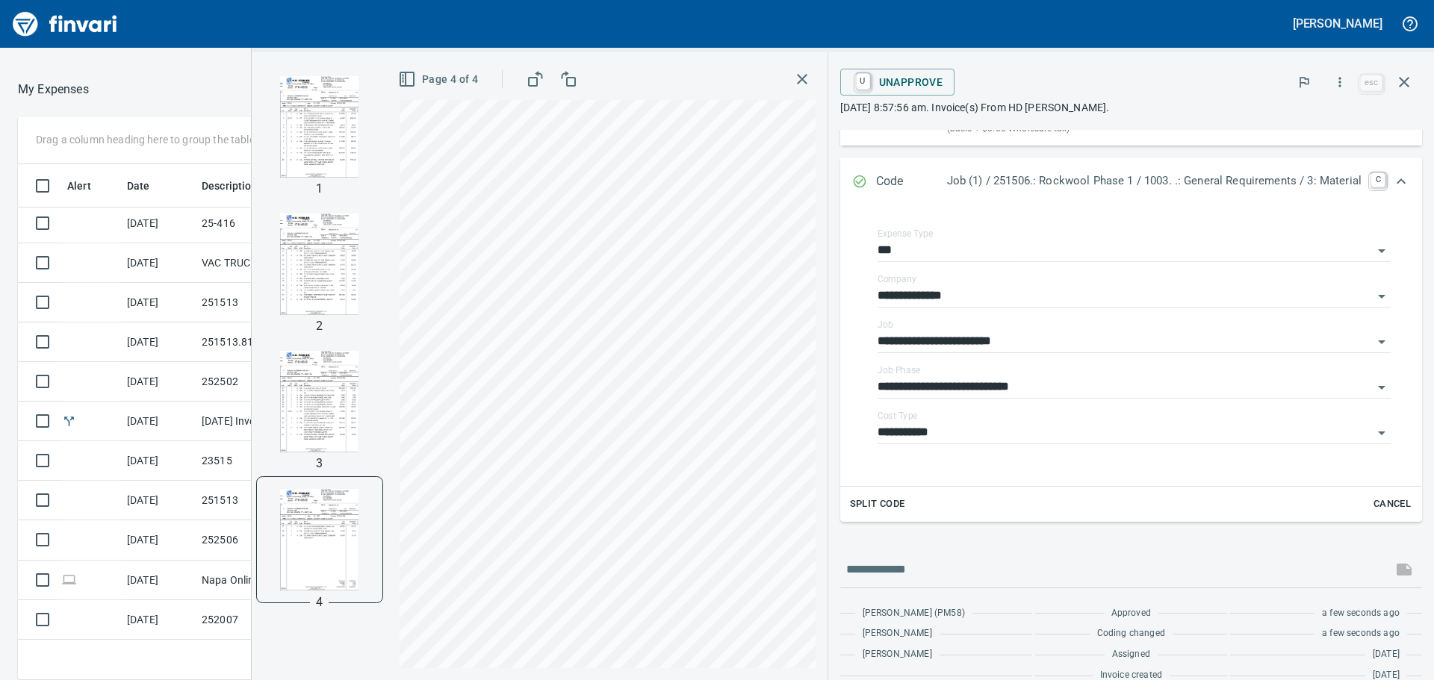
click at [793, 73] on icon "button" at bounding box center [802, 79] width 18 height 18
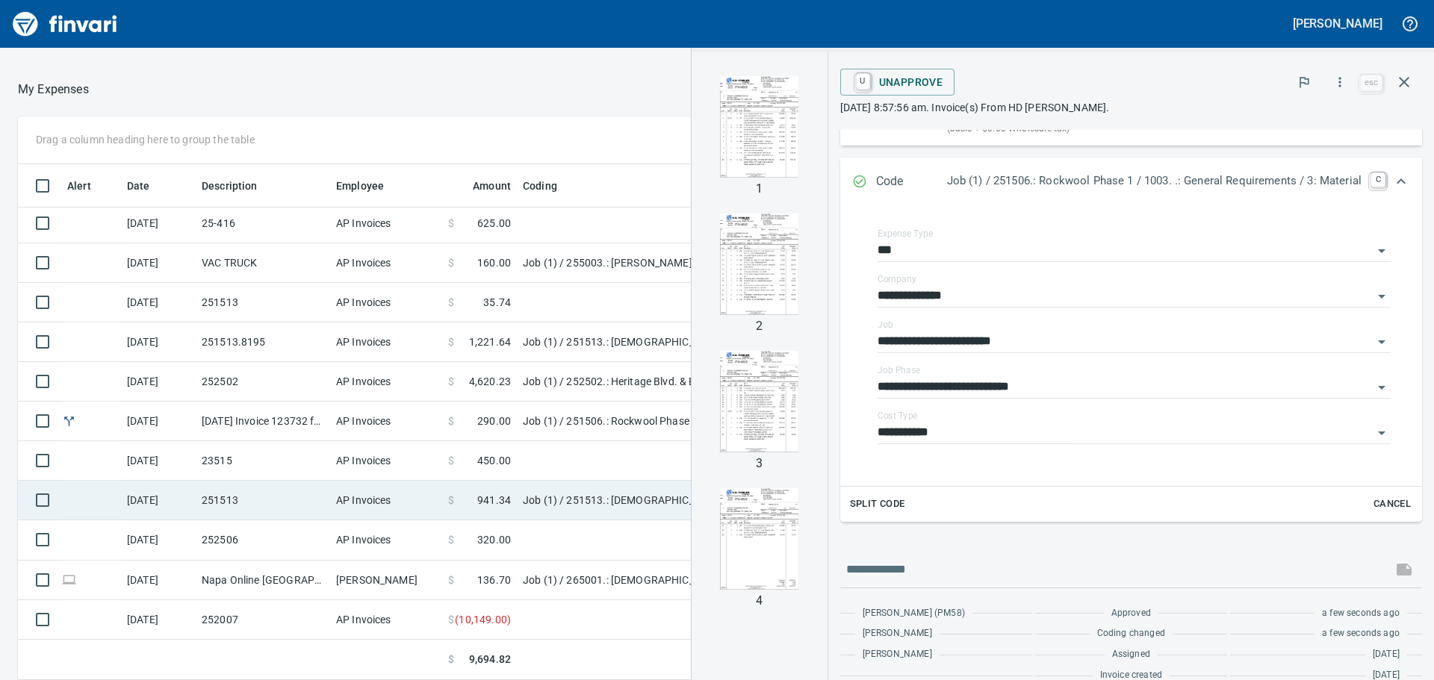
click at [256, 506] on td "251513" at bounding box center [263, 501] width 134 height 40
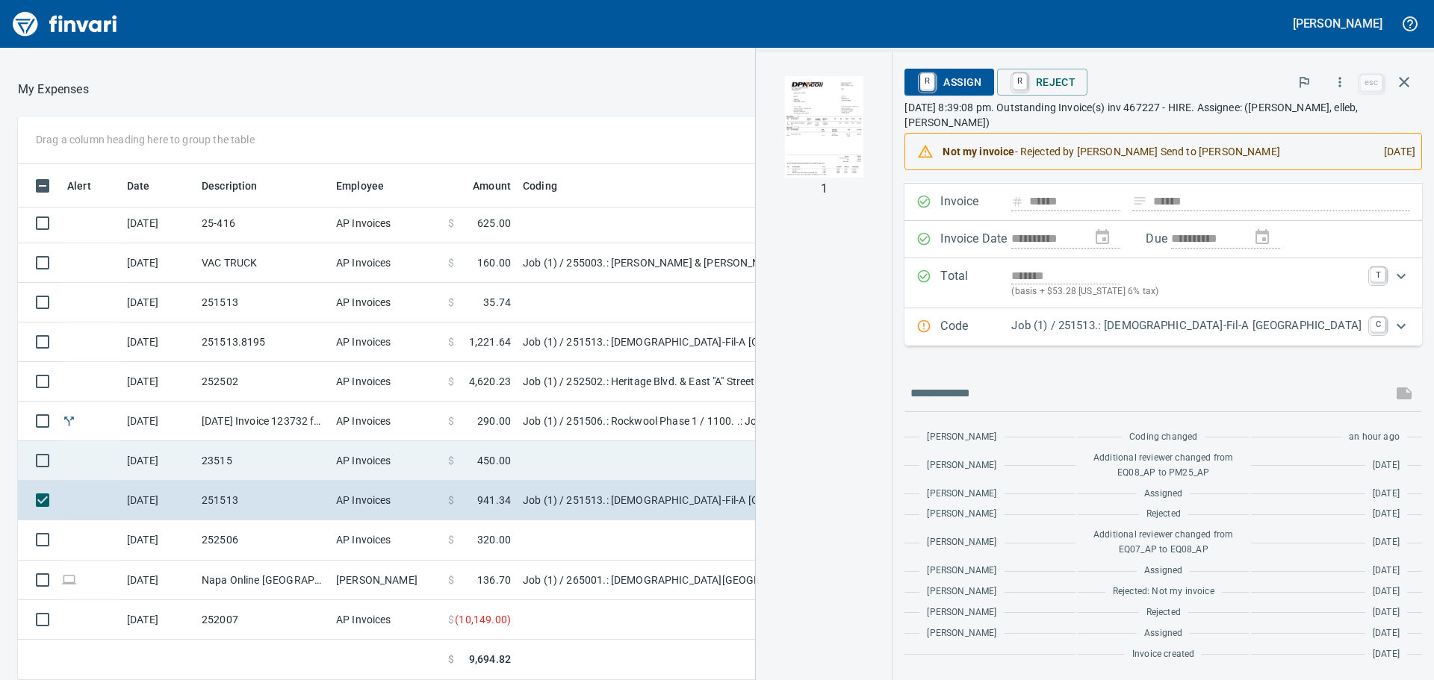
click at [258, 469] on td "23515" at bounding box center [263, 461] width 134 height 40
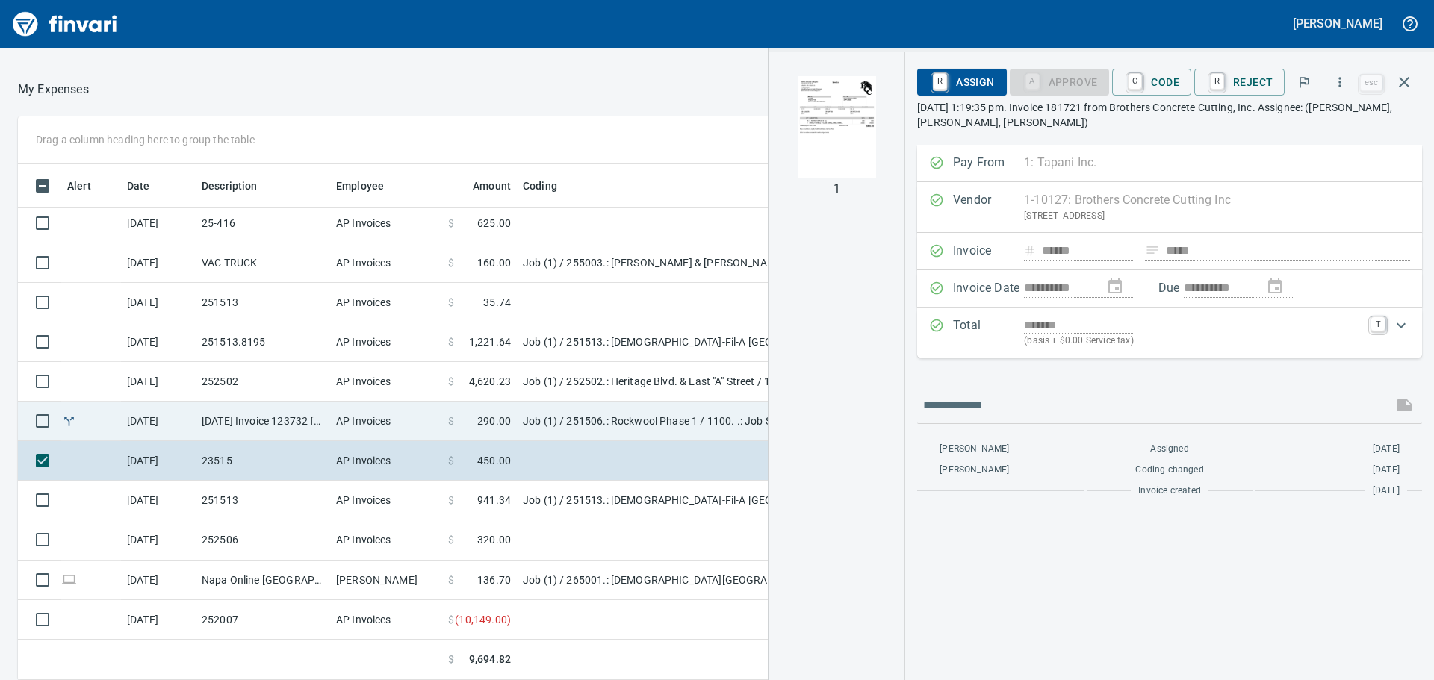
click at [271, 414] on td "[DATE] Invoice 123732 from The Personal Touch Cleaning Inc. (1-30651)" at bounding box center [263, 422] width 134 height 40
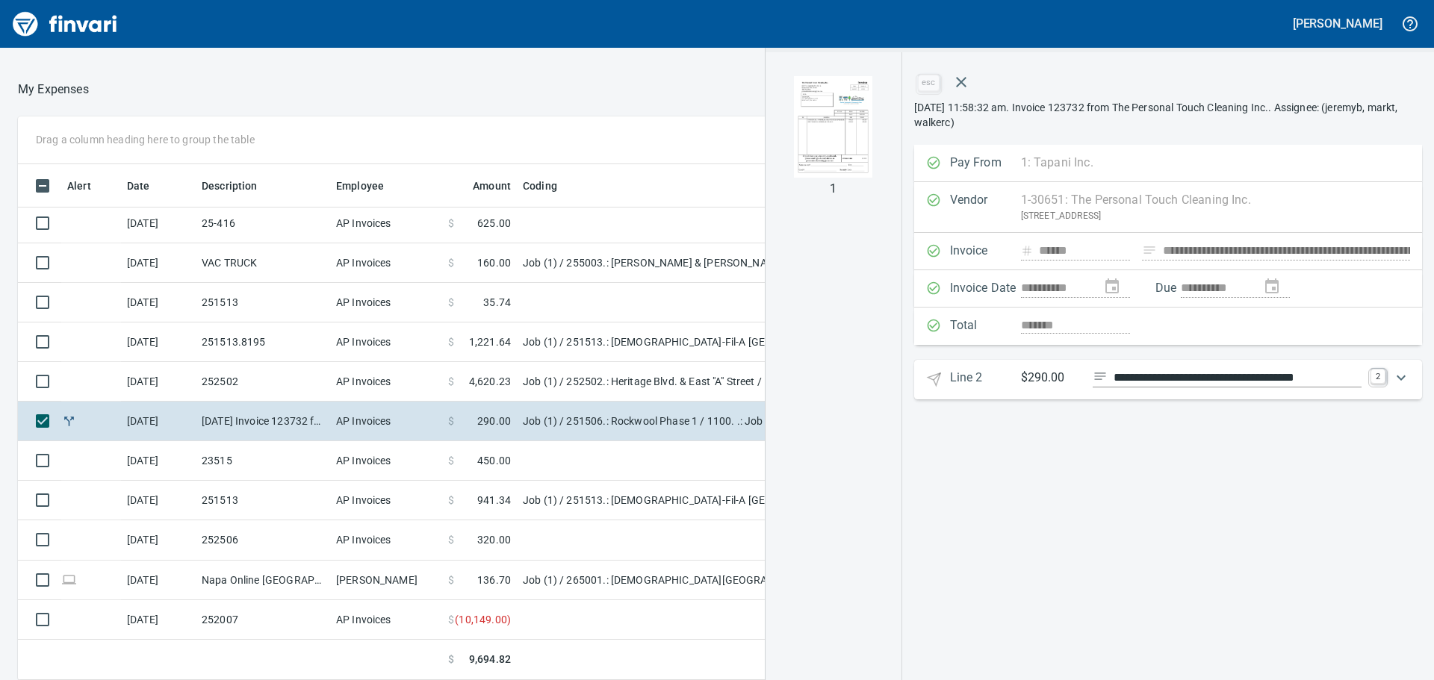
click at [815, 133] on img "button" at bounding box center [834, 127] width 102 height 102
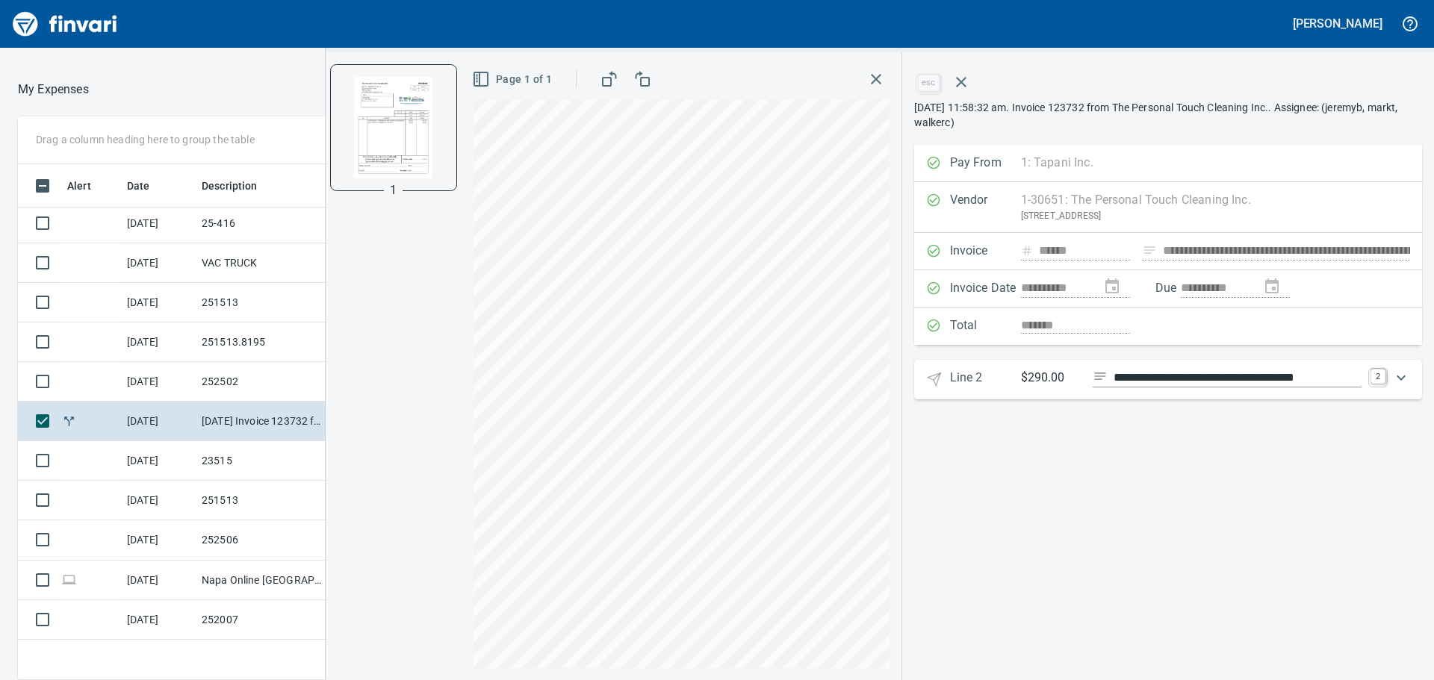
click at [1405, 383] on icon "Expand" at bounding box center [1401, 378] width 18 height 18
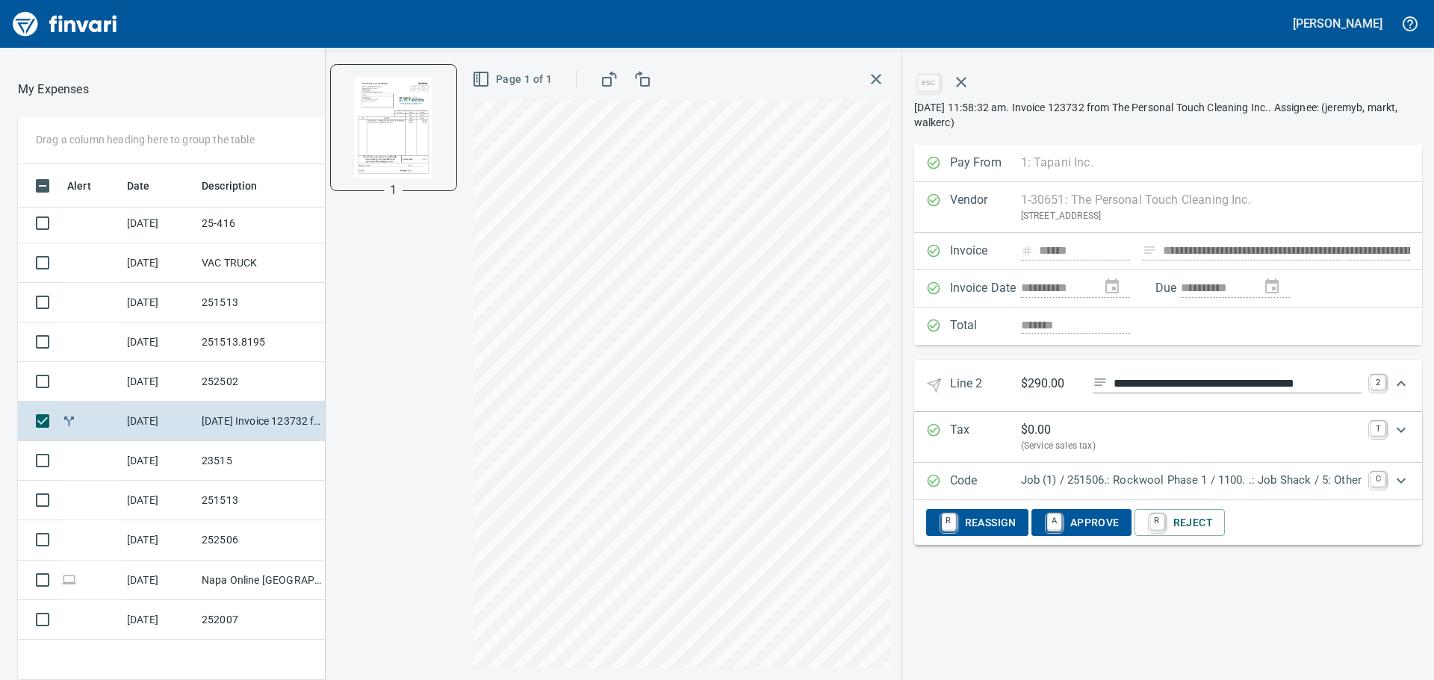
click at [1320, 478] on p "Job (1) / 251506.: Rockwool Phase 1 / 1100. .: Job Shack / 5: Other" at bounding box center [1191, 480] width 341 height 17
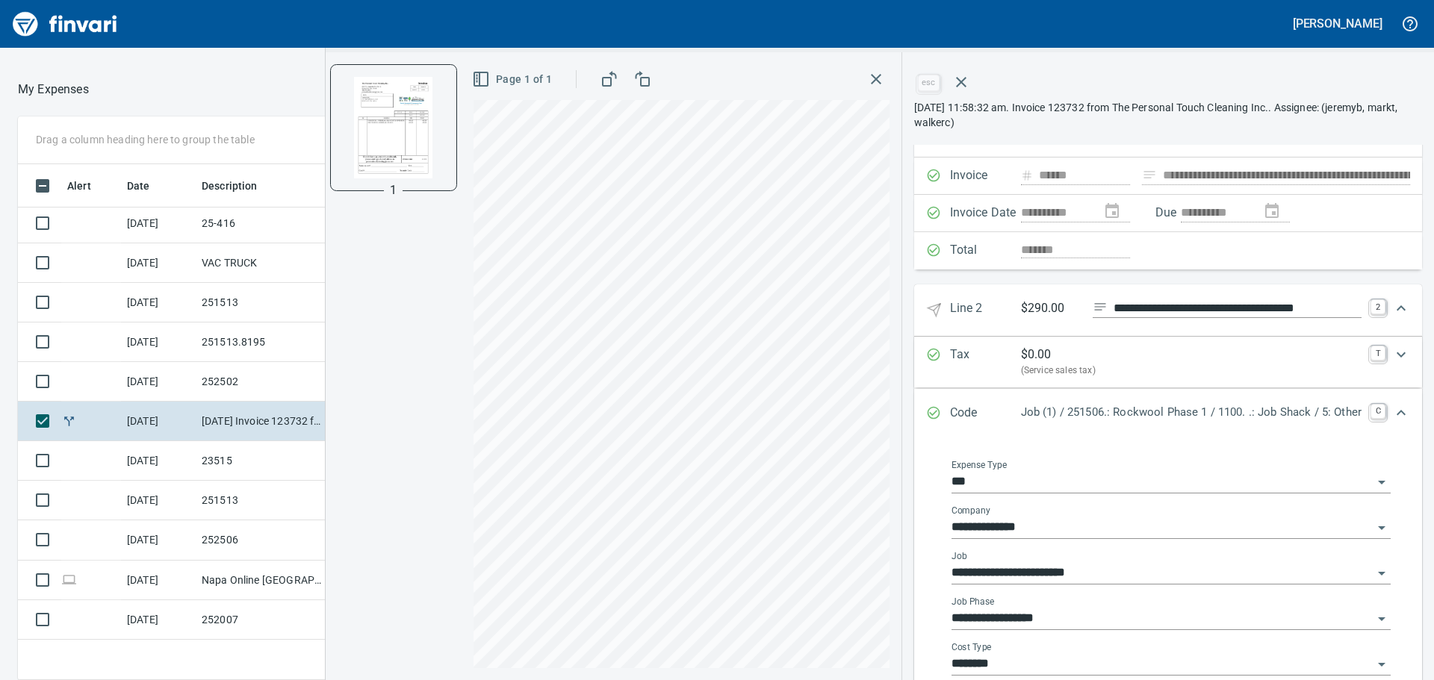
scroll to position [149, 0]
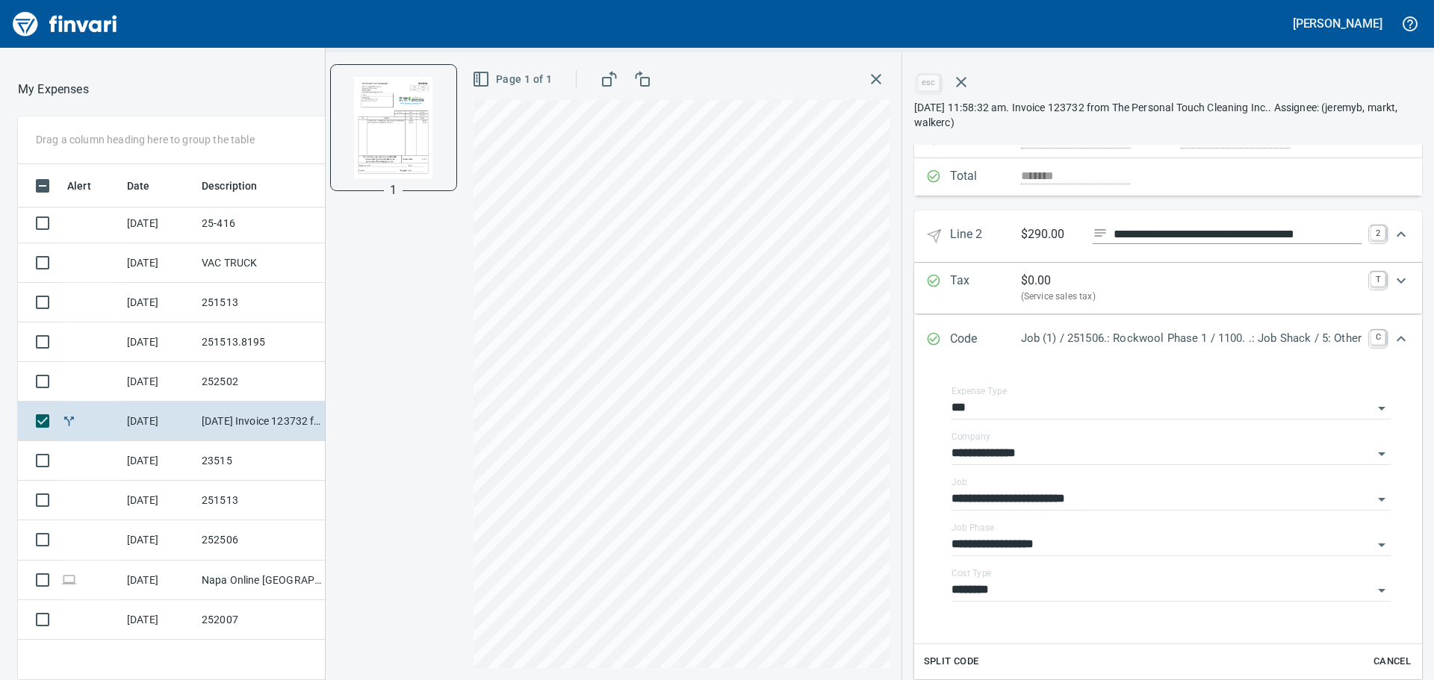
click at [244, 372] on td "252502" at bounding box center [263, 382] width 134 height 40
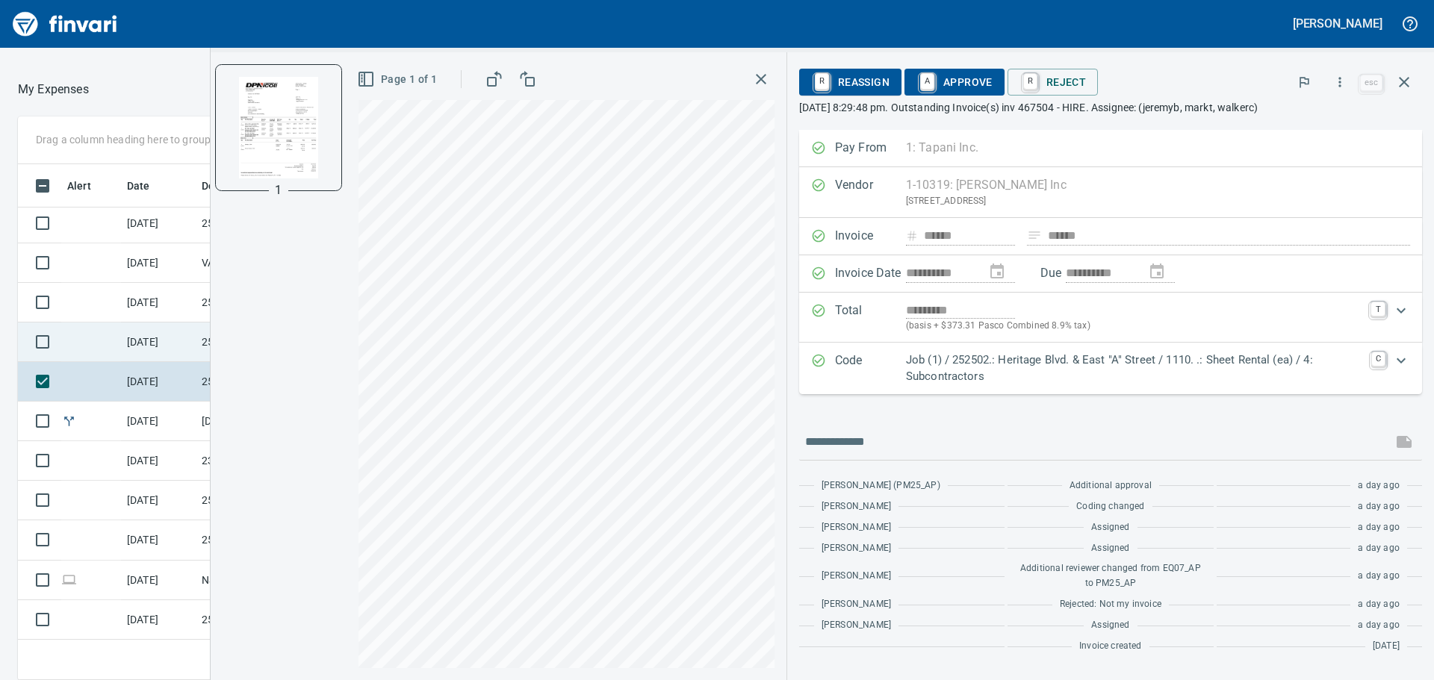
click at [127, 338] on td "[DATE]" at bounding box center [158, 343] width 75 height 40
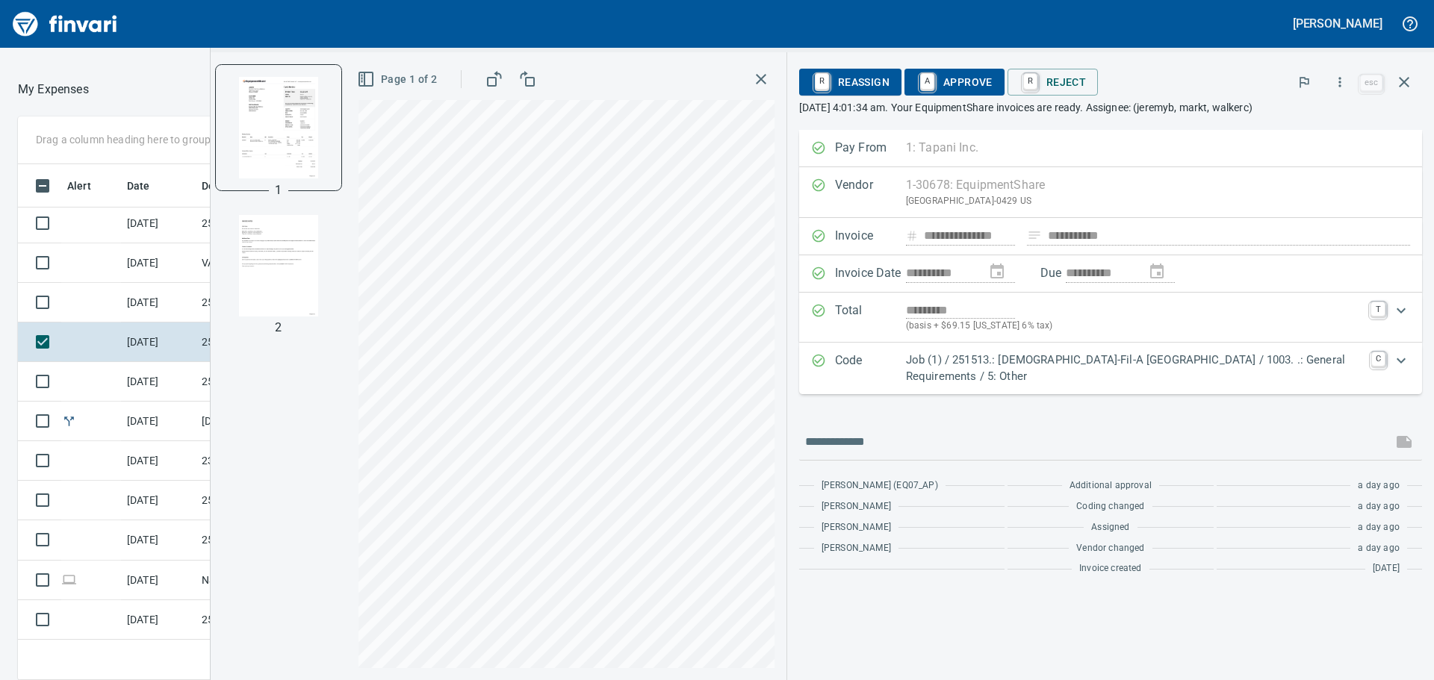
click at [750, 680] on html "[PERSON_NAME] Good Morning My Expenses To Review (All Reviewable) Drag a column…" at bounding box center [717, 340] width 1434 height 680
click at [184, 300] on td "[DATE]" at bounding box center [158, 303] width 75 height 40
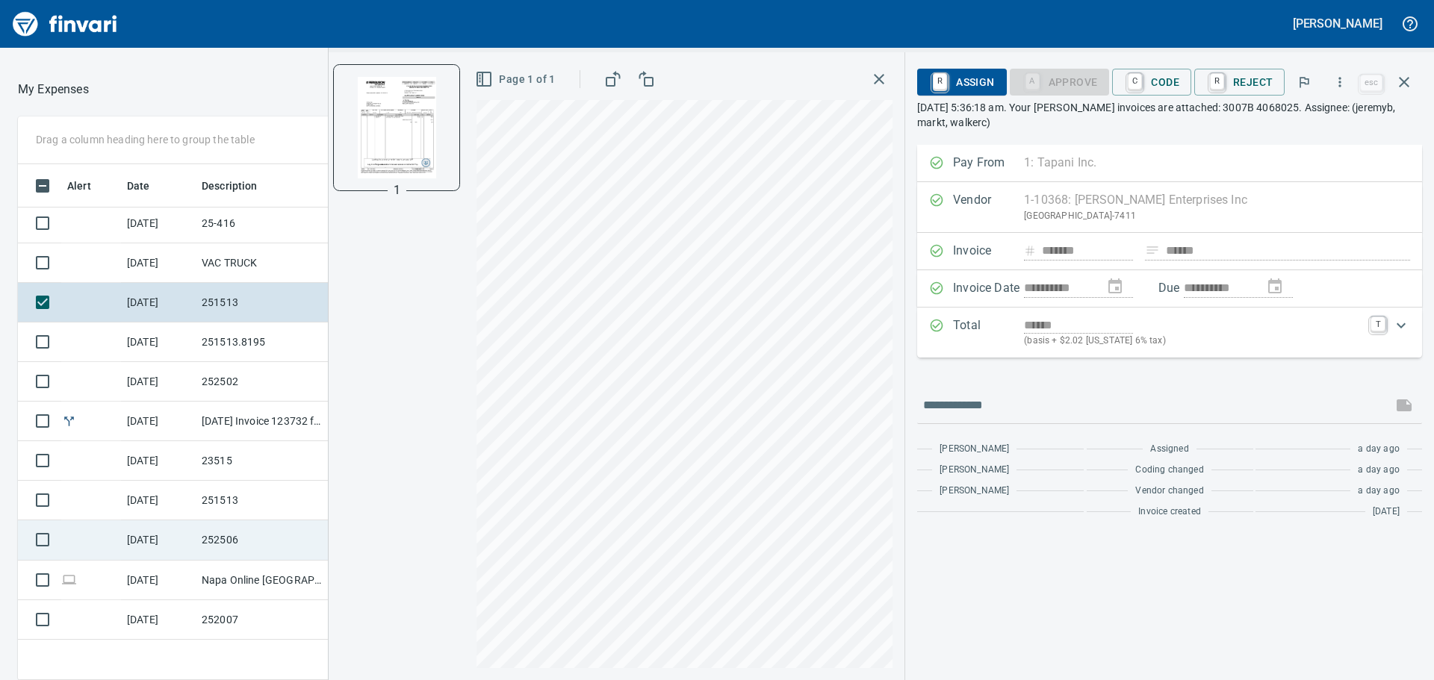
click at [252, 538] on td "252506" at bounding box center [263, 541] width 134 height 40
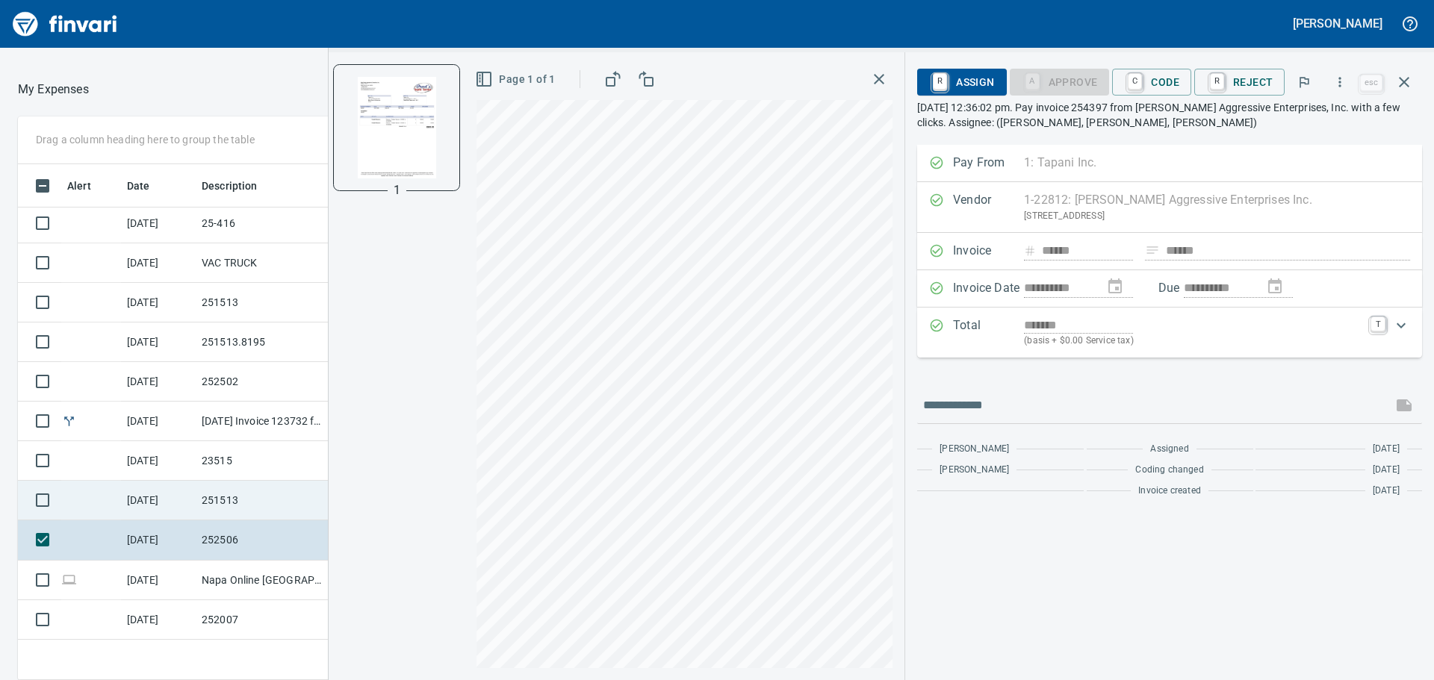
click at [255, 503] on td "251513" at bounding box center [263, 501] width 134 height 40
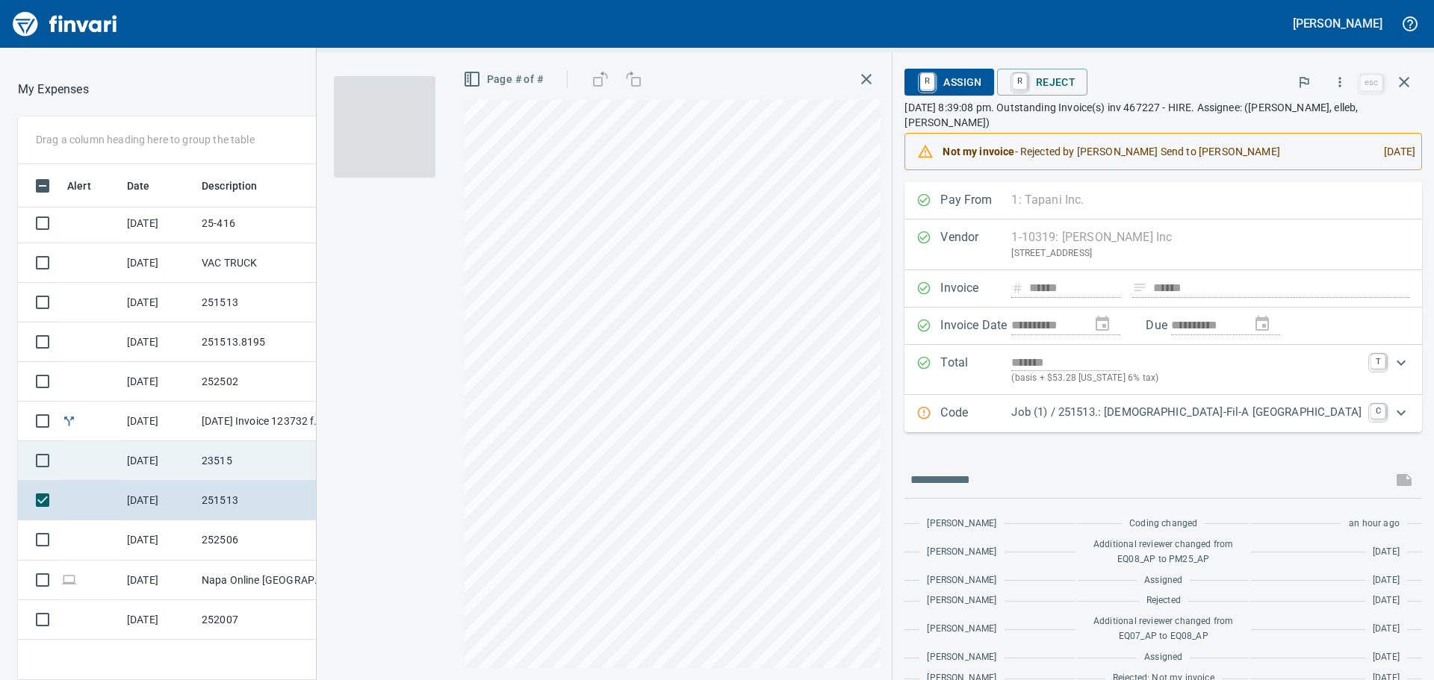
click at [264, 447] on td "23515" at bounding box center [263, 461] width 134 height 40
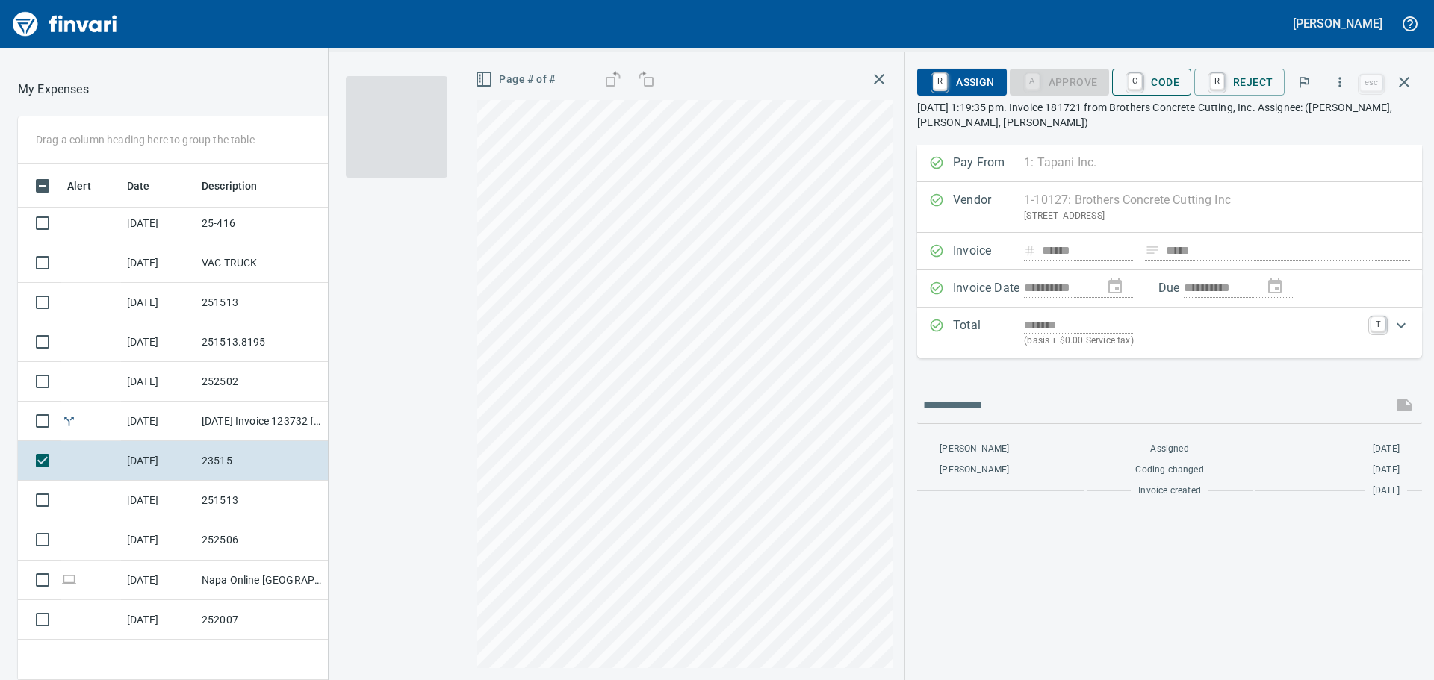
click at [1151, 81] on span "C Code" at bounding box center [1151, 81] width 55 height 25
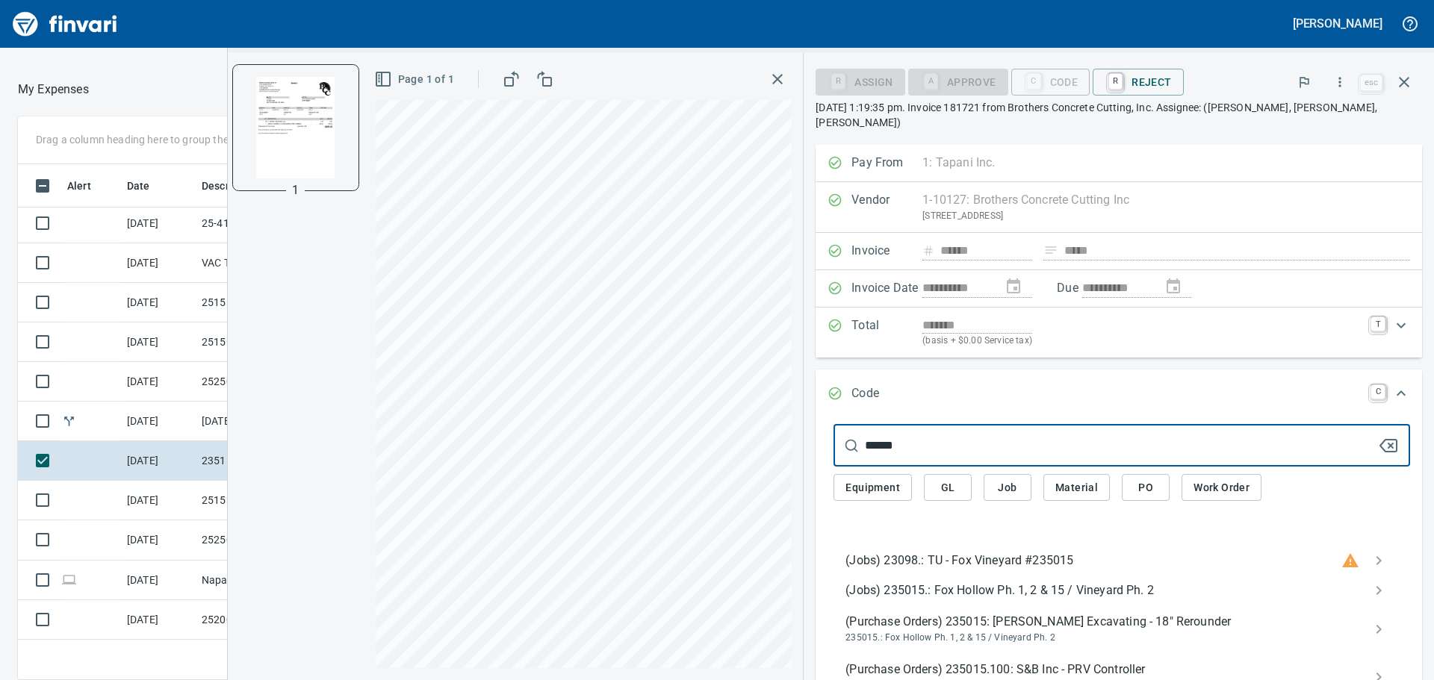
type input "******"
click at [1124, 592] on span "(Jobs) 235015.: Fox Hollow Ph. 1, 2 & 15 / Vineyard Ph. 2" at bounding box center [1109, 591] width 529 height 18
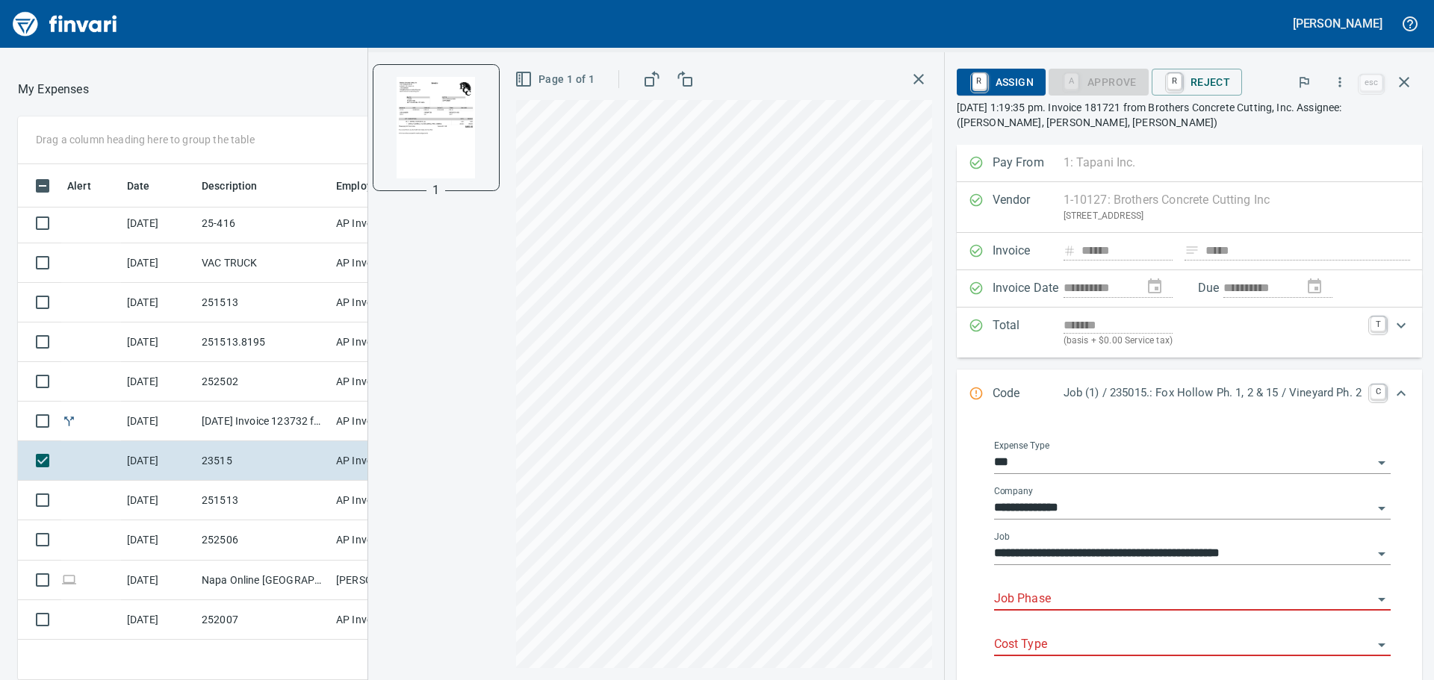
click at [1082, 593] on input "Job Phase" at bounding box center [1183, 599] width 379 height 21
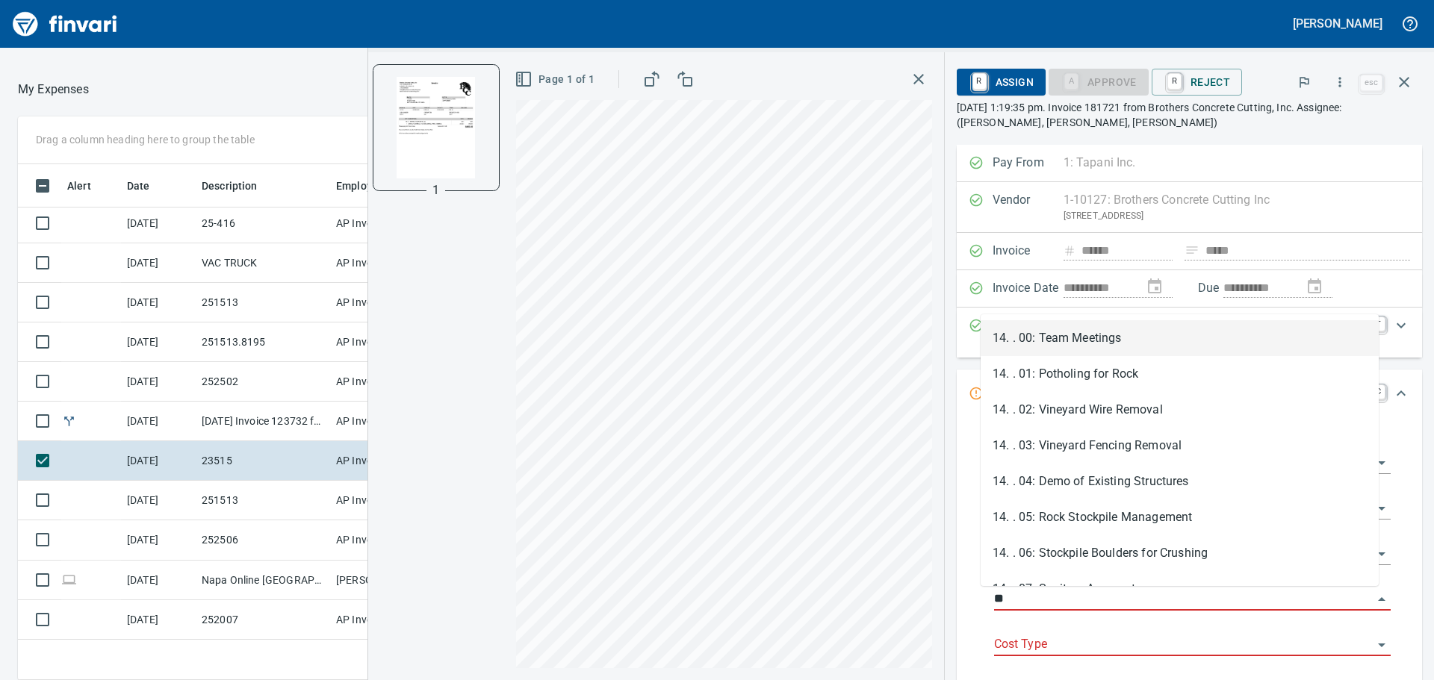
scroll to position [505, 991]
type input "*"
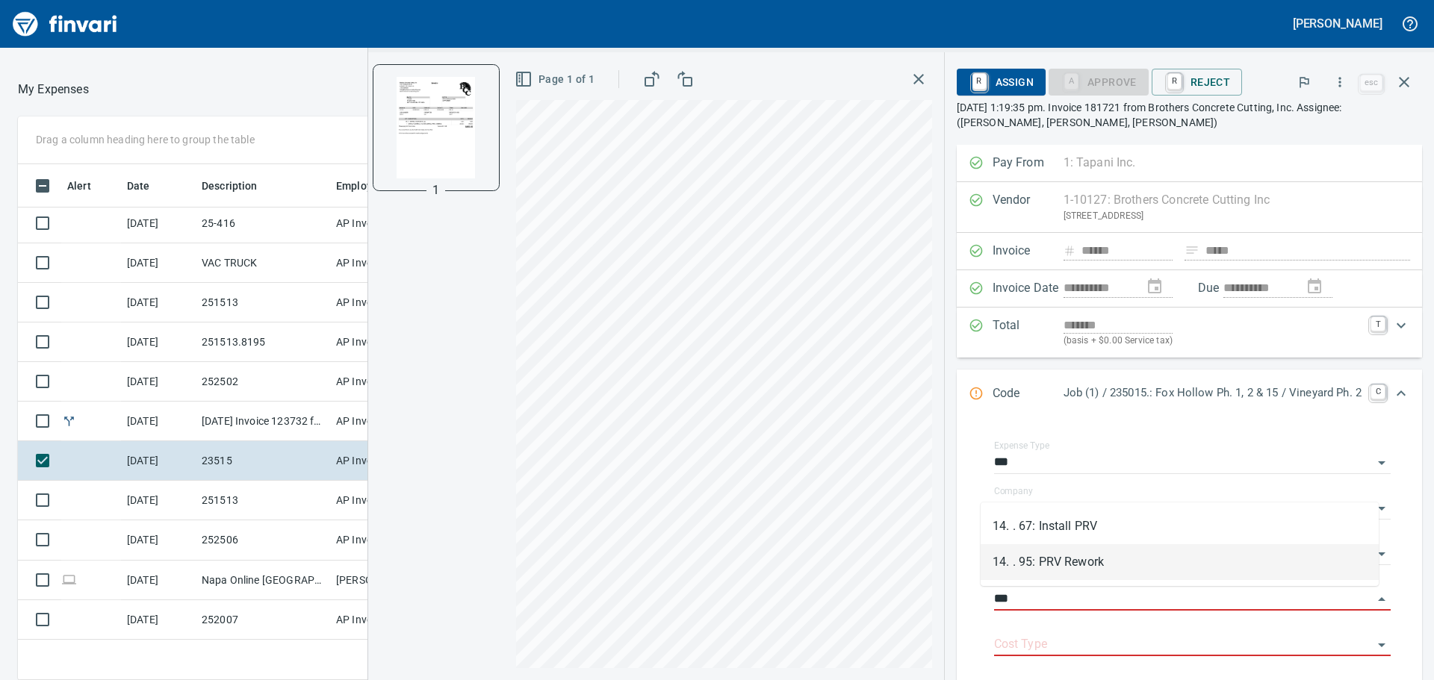
click at [1075, 562] on li "14. . 95: PRV Rework" at bounding box center [1180, 562] width 398 height 36
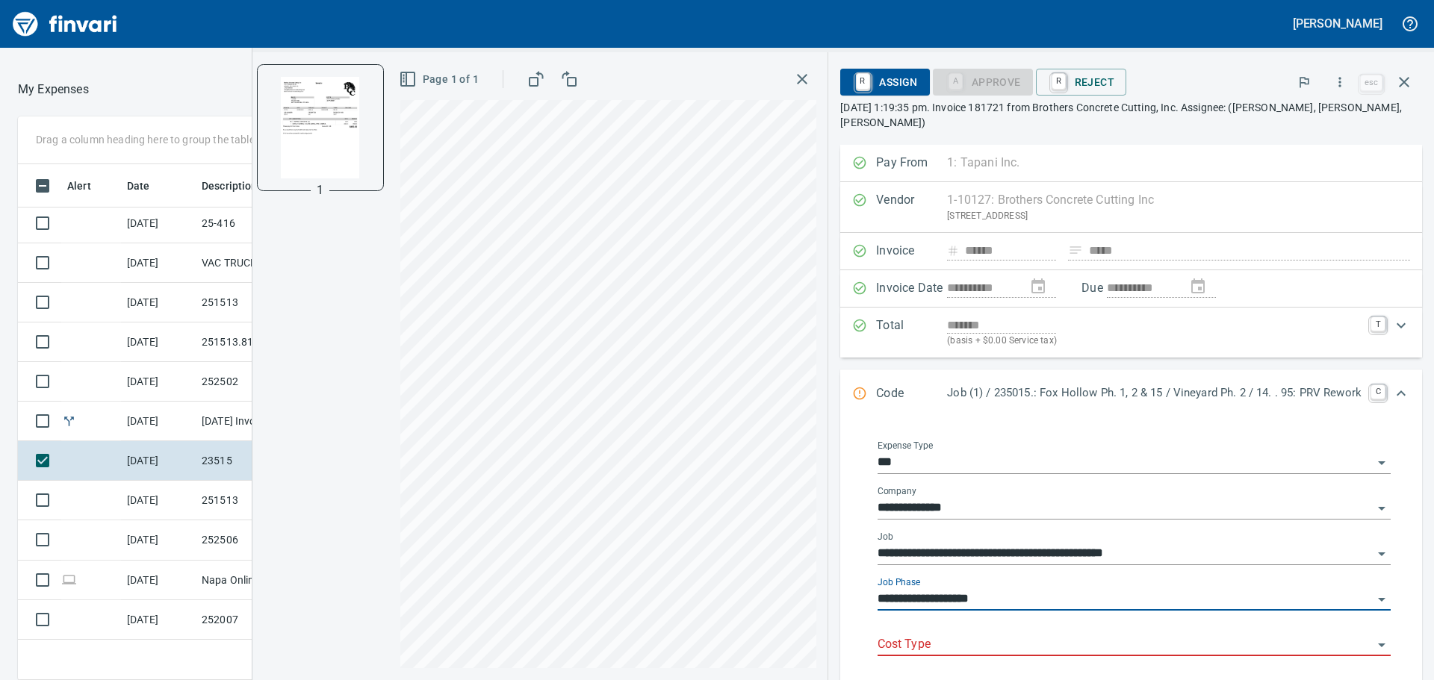
type input "**********"
click at [1007, 635] on input "Cost Type" at bounding box center [1124, 645] width 495 height 21
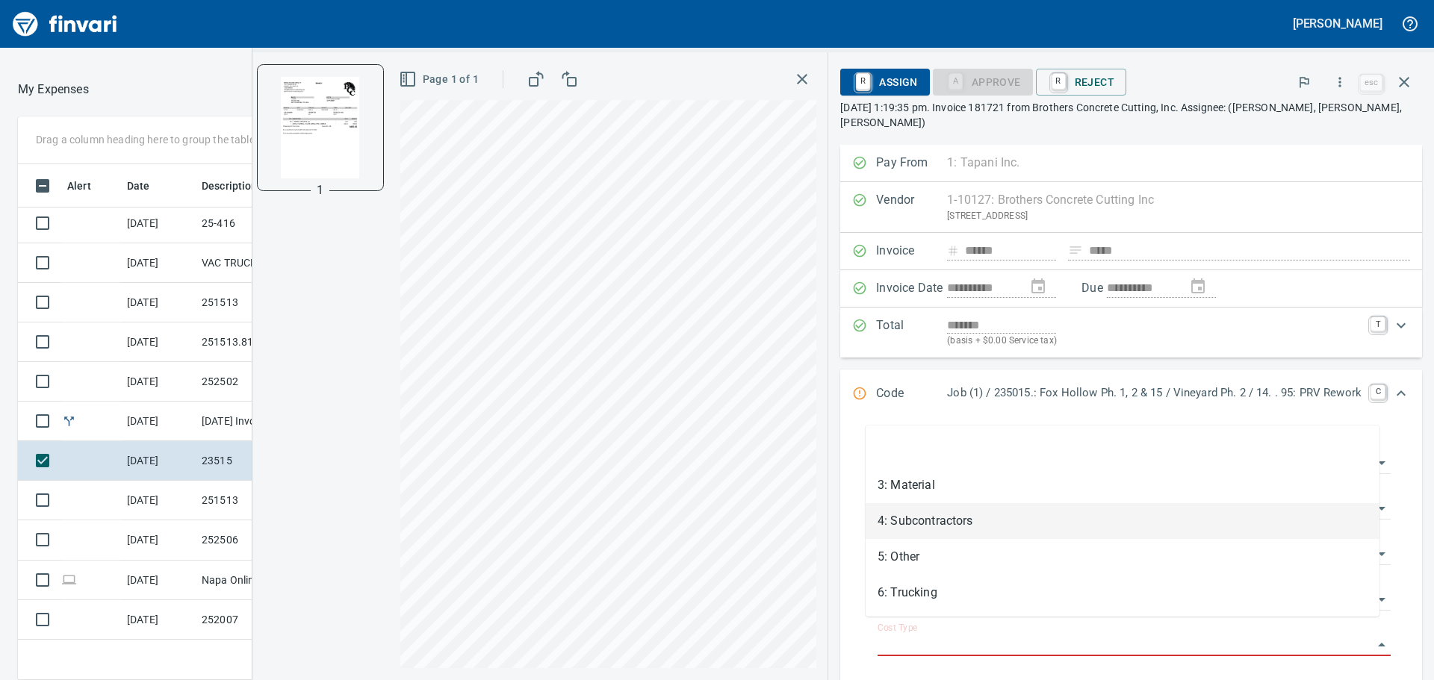
click at [973, 521] on li "4: Subcontractors" at bounding box center [1123, 521] width 514 height 36
type input "**********"
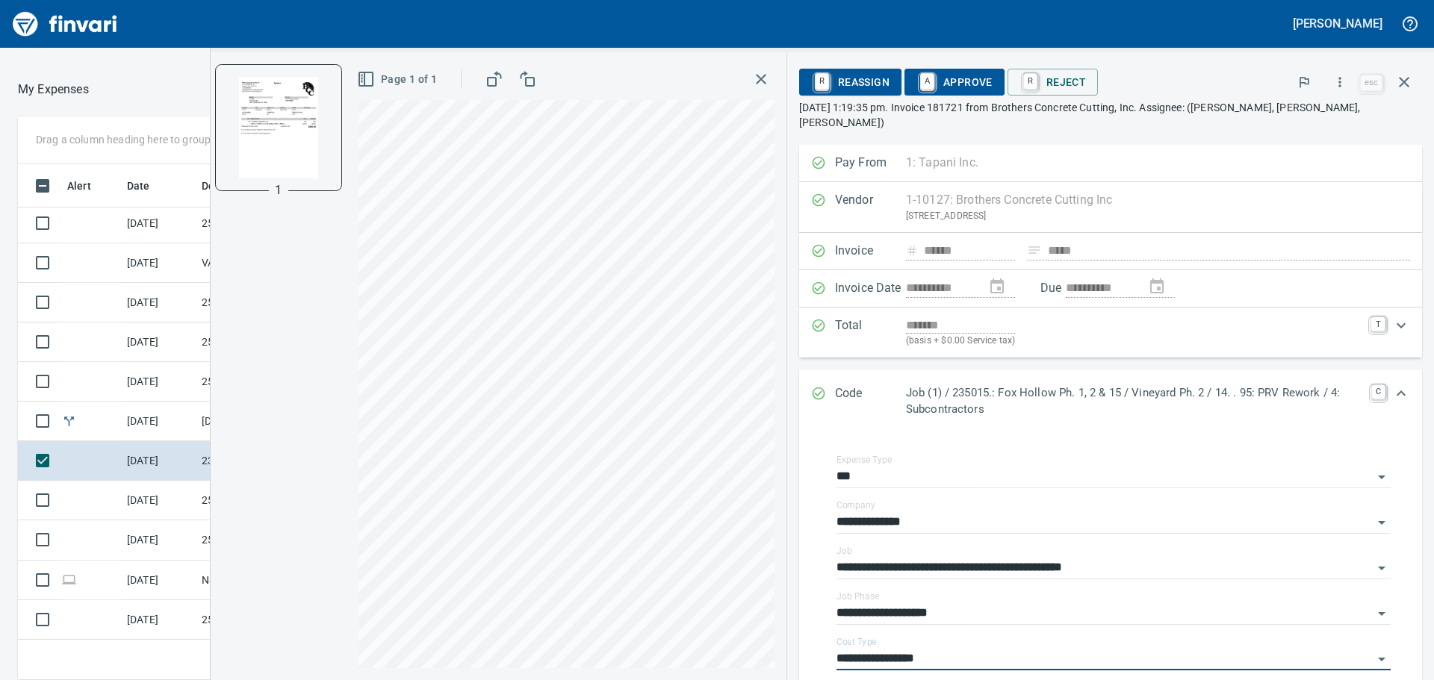
click at [958, 80] on span "A Approve" at bounding box center [954, 81] width 76 height 25
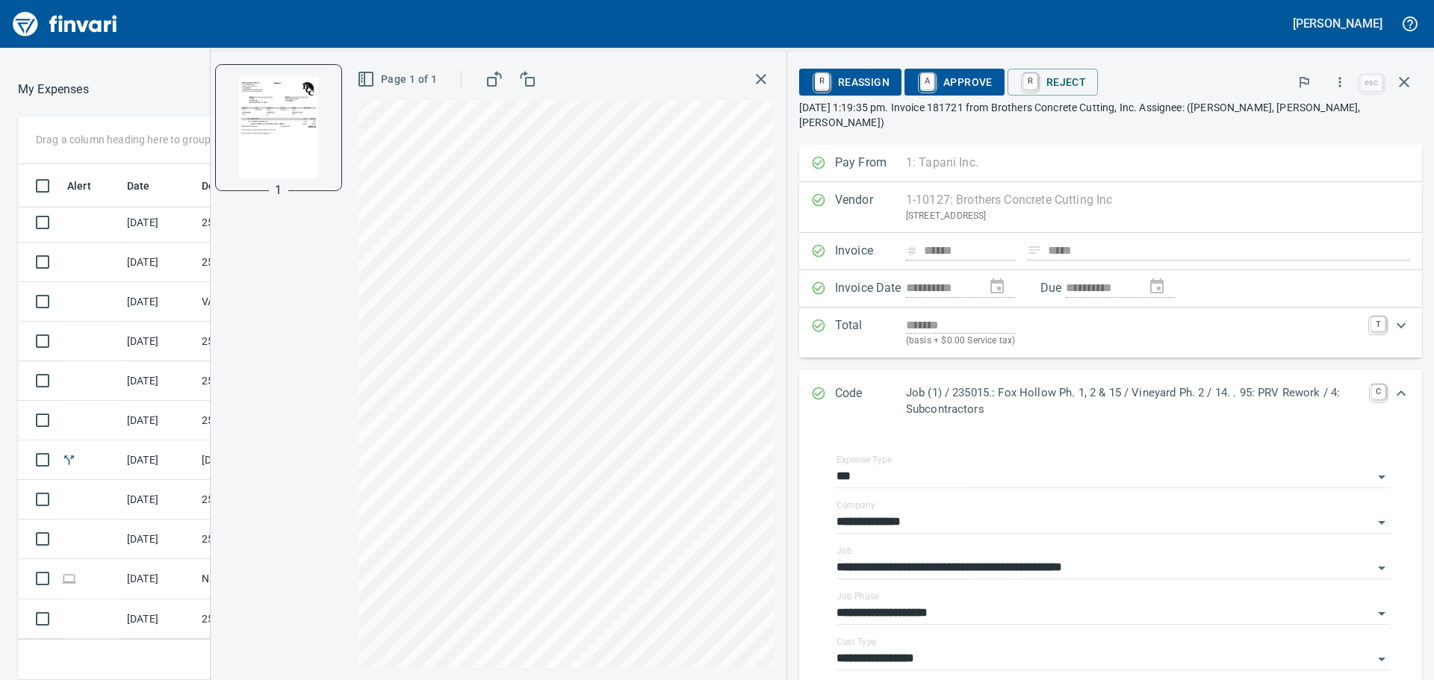
scroll to position [162, 0]
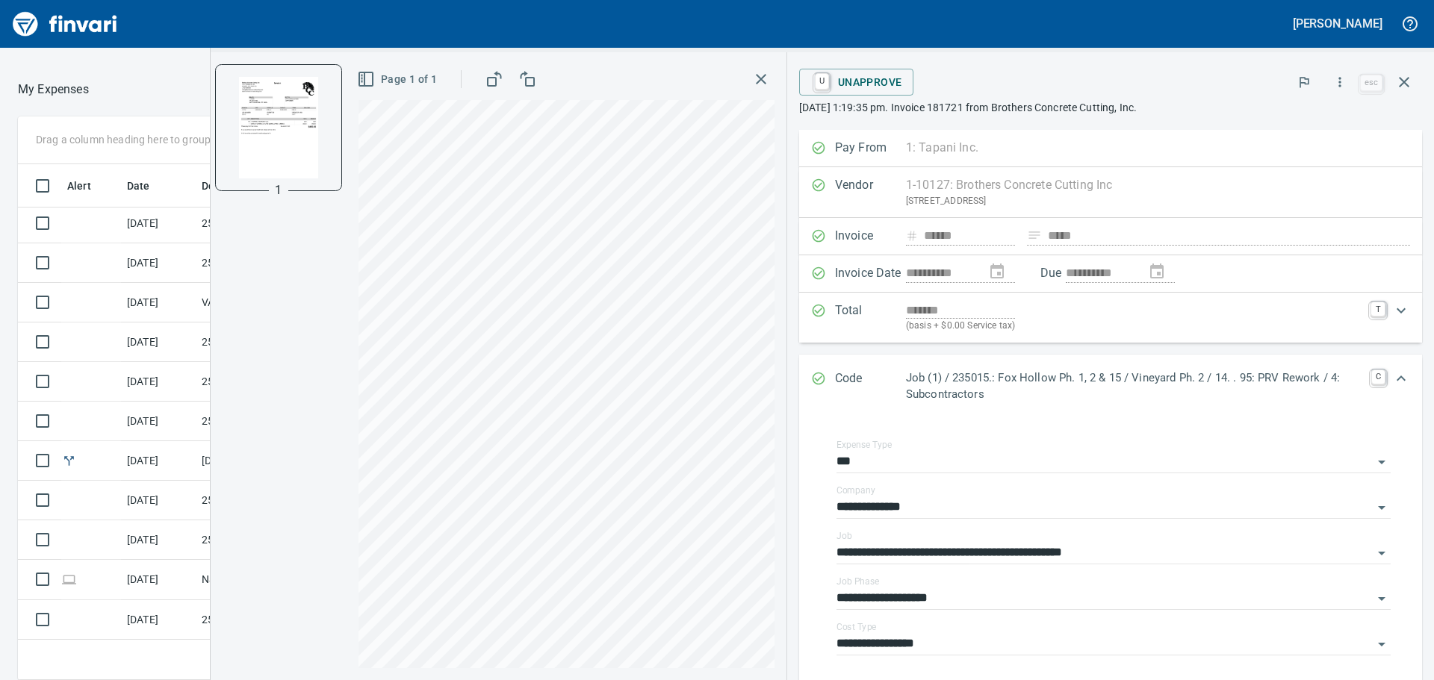
click at [761, 78] on icon "button" at bounding box center [761, 79] width 10 height 10
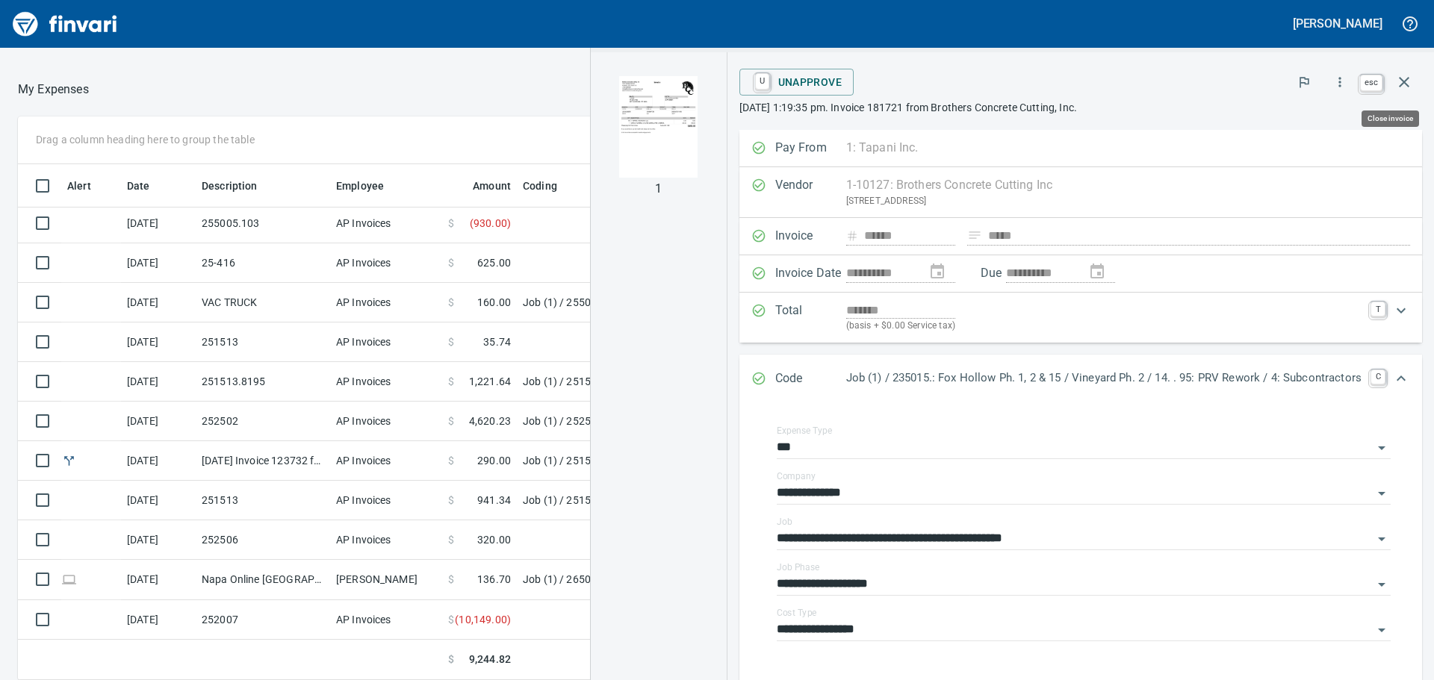
scroll to position [505, 991]
click at [1397, 84] on icon "button" at bounding box center [1404, 82] width 18 height 18
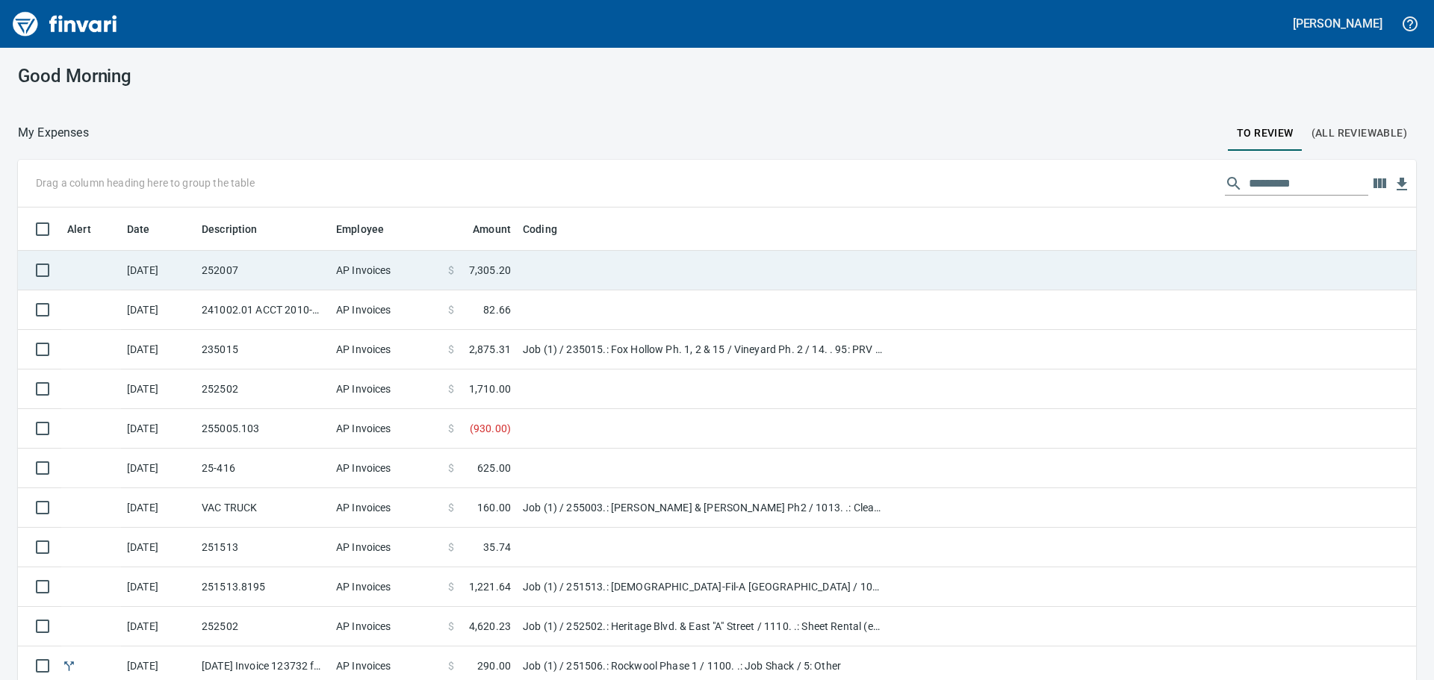
click at [309, 261] on td "252007" at bounding box center [263, 271] width 134 height 40
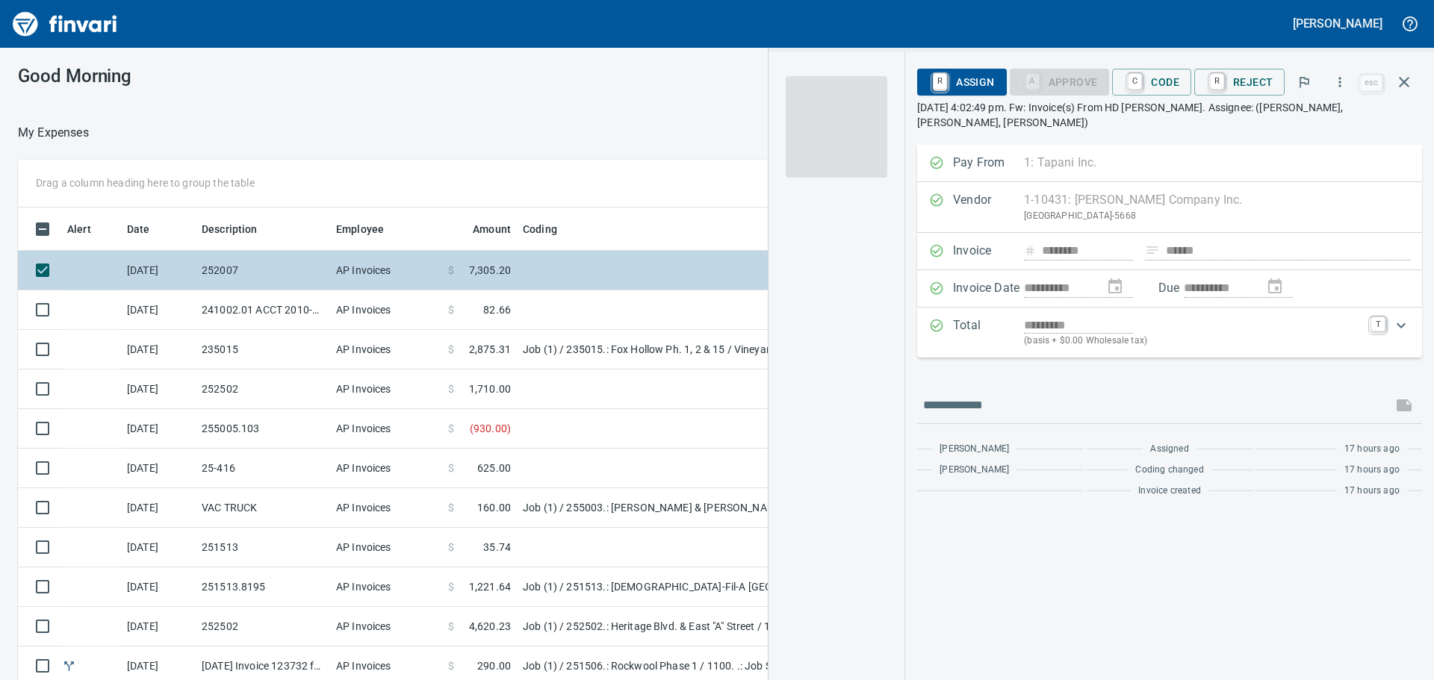
scroll to position [505, 991]
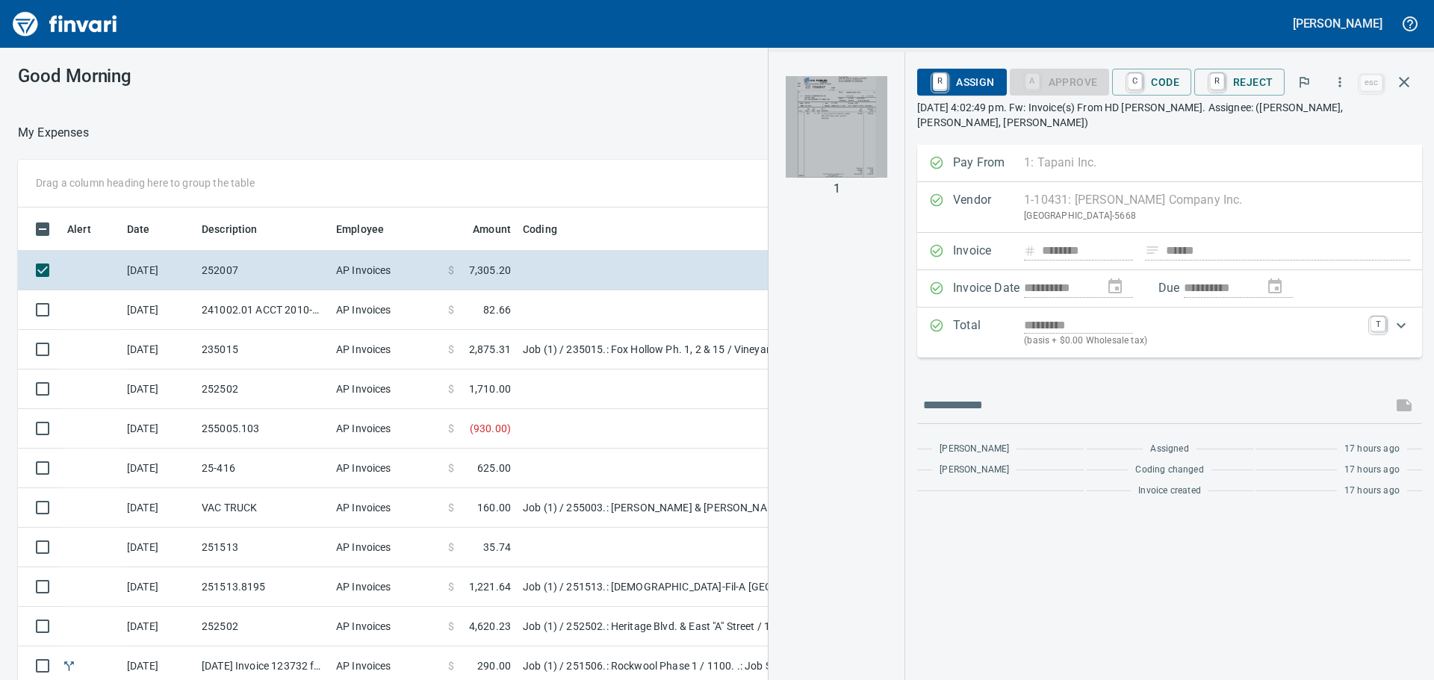
click at [852, 159] on img "button" at bounding box center [837, 127] width 102 height 102
